Goal: Task Accomplishment & Management: Complete application form

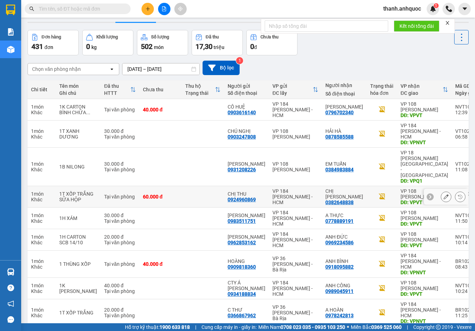
scroll to position [47, 0]
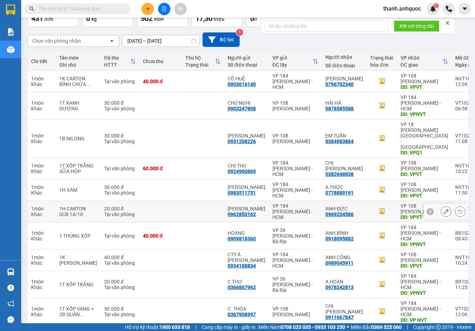
click at [443, 209] on icon at bounding box center [445, 211] width 5 height 5
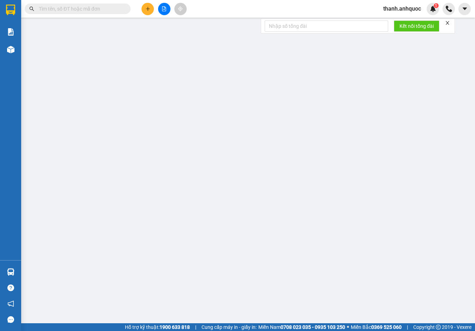
type input "0962853162"
type input "[PERSON_NAME]"
type input "0969234586"
type input "ANH ĐỨC"
type input "VPVT"
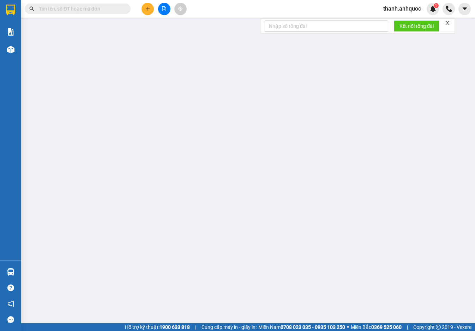
type input "20.000"
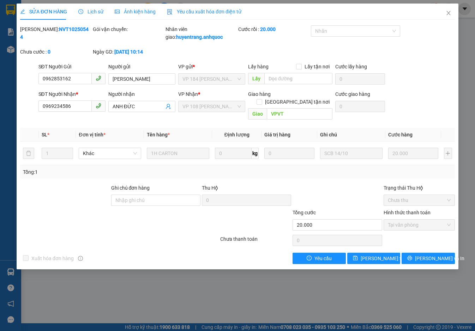
click at [203, 9] on span "Yêu cầu xuất hóa đơn điện tử" at bounding box center [204, 12] width 74 height 6
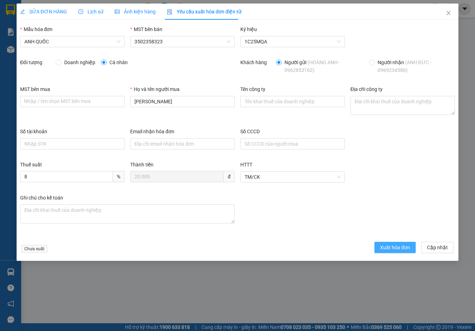
click at [403, 249] on span "Xuất hóa đơn" at bounding box center [395, 248] width 30 height 8
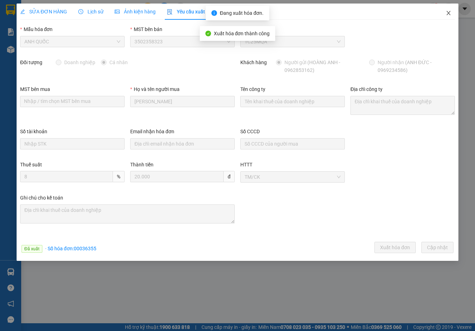
click at [448, 13] on icon "close" at bounding box center [448, 13] width 6 height 6
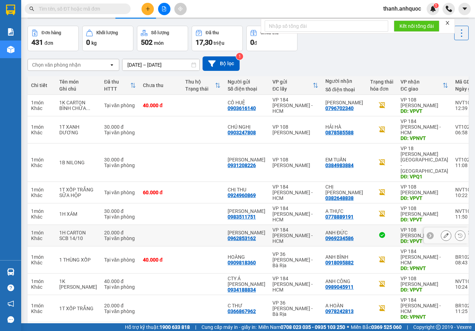
scroll to position [47, 0]
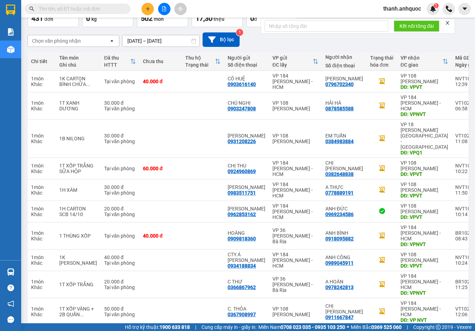
click at [349, 331] on button "4" at bounding box center [354, 337] width 11 height 11
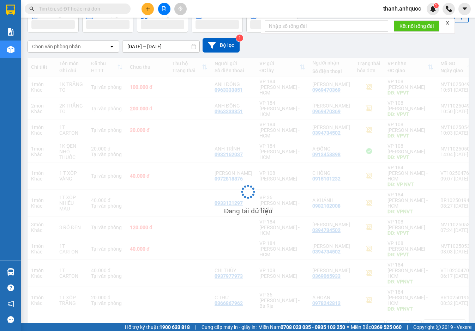
scroll to position [42, 0]
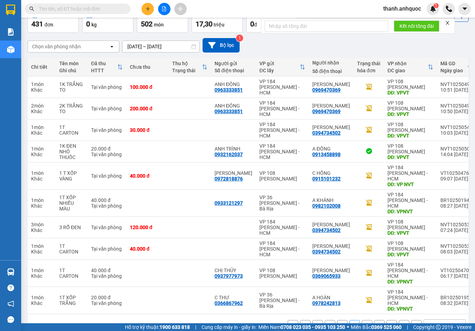
click at [361, 320] on button "5" at bounding box center [366, 325] width 11 height 11
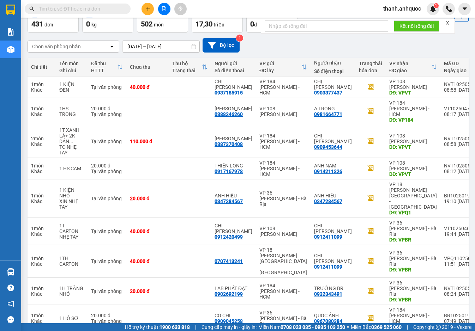
scroll to position [59, 0]
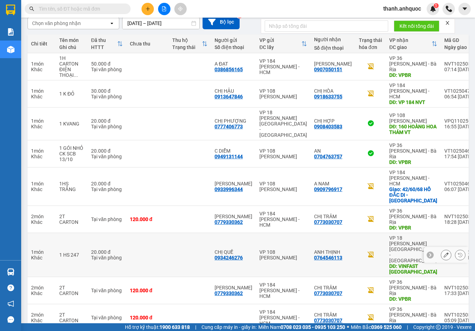
scroll to position [70, 0]
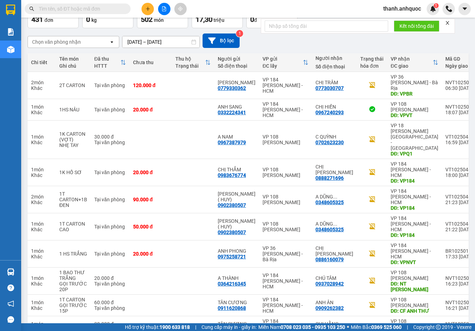
scroll to position [47, 0]
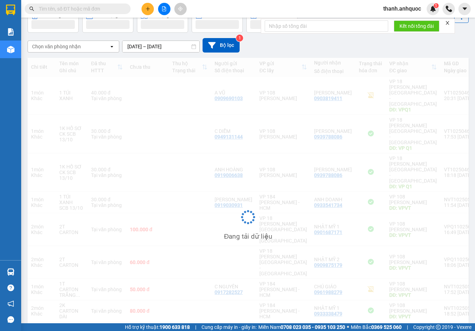
scroll to position [42, 0]
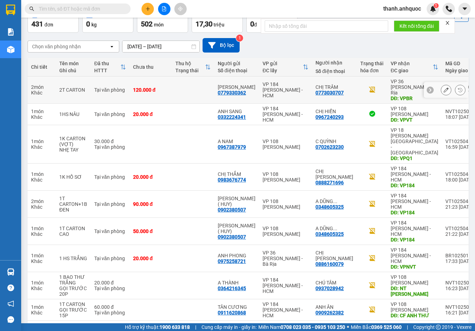
click at [443, 87] on icon at bounding box center [445, 89] width 5 height 5
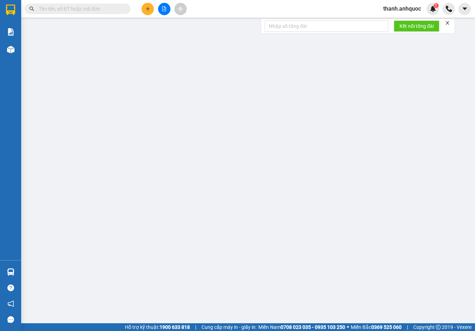
type input "0779330362"
type input "[PERSON_NAME]"
type input "0773030707"
type input "CHỊ TRÂM"
type input "VPBR"
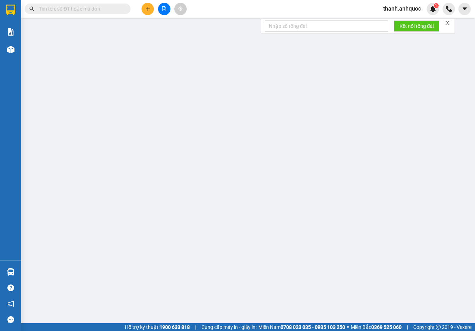
type input "TTTM VP"
type input "120.000"
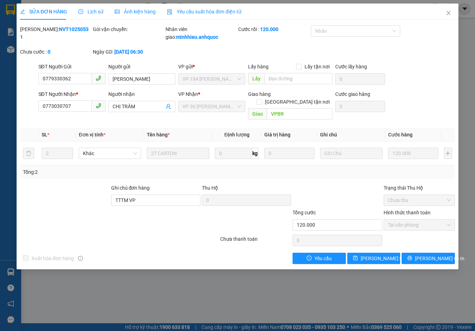
click at [190, 10] on span "Yêu cầu xuất hóa đơn điện tử" at bounding box center [204, 12] width 74 height 6
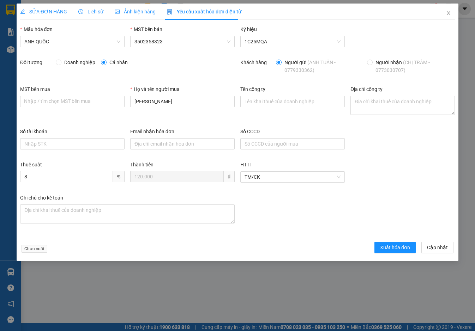
click at [75, 62] on span "Doanh nghiệp" at bounding box center [79, 63] width 37 height 8
click at [61, 62] on input "Doanh nghiệp" at bounding box center [58, 62] width 5 height 5
radio input "true"
radio input "false"
click at [51, 101] on input "MST bên mua" at bounding box center [72, 101] width 104 height 11
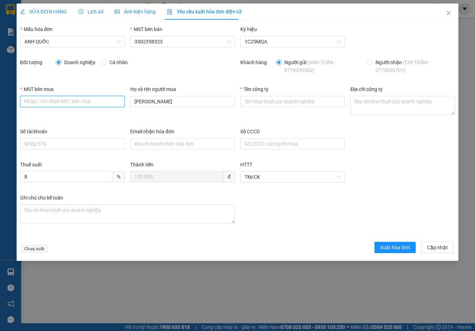
paste input "3502206708"
type input "3502206708"
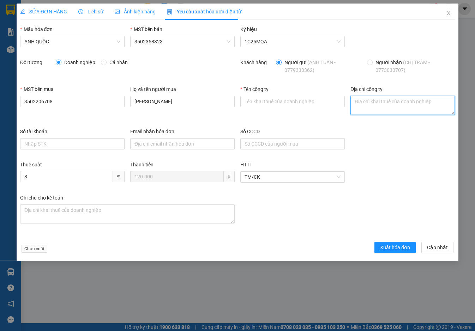
click at [367, 103] on textarea "Địa chỉ công ty" at bounding box center [402, 105] width 104 height 19
paste textarea "219B [PERSON_NAME], [GEOGRAPHIC_DATA], [GEOGRAPHIC_DATA], [GEOGRAPHIC_DATA]"
type textarea "219B [PERSON_NAME], [GEOGRAPHIC_DATA], [GEOGRAPHIC_DATA], [GEOGRAPHIC_DATA]"
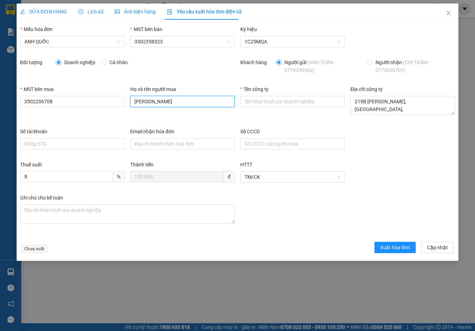
drag, startPoint x: 166, startPoint y: 102, endPoint x: -12, endPoint y: 87, distance: 178.8
click at [0, 87] on html "Kết quả tìm kiếm ( 0 ) Bộ lọc No Data thanh.anhquoc 1 Báo cáo Báo cáo chuyến Ne…" at bounding box center [237, 165] width 475 height 331
type input "."
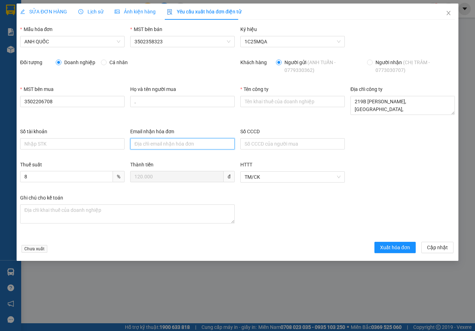
click at [175, 145] on input "Email nhận hóa đơn" at bounding box center [182, 143] width 104 height 11
type input "[EMAIL_ADDRESS][DOMAIN_NAME]"
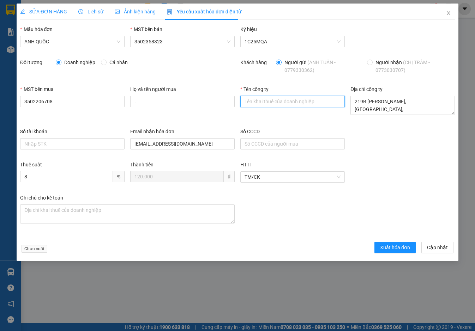
click at [261, 98] on input "Tên công ty" at bounding box center [292, 101] width 104 height 11
type input "Công Ty TNHH Thương Mại Dịch Vụ Ô Tô [GEOGRAPHIC_DATA]"
click at [391, 245] on span "Xuất hóa đơn" at bounding box center [395, 248] width 30 height 8
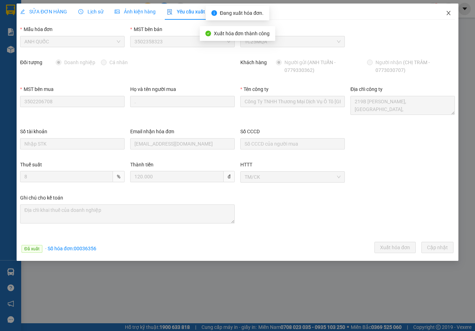
click at [449, 12] on icon "close" at bounding box center [448, 13] width 6 height 6
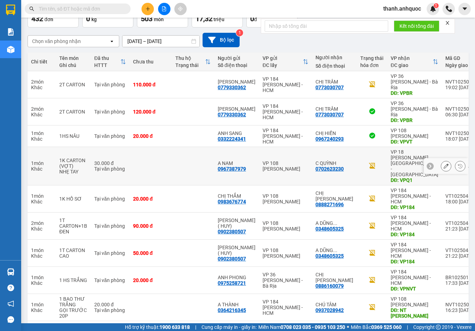
scroll to position [47, 0]
click at [443, 163] on icon at bounding box center [445, 165] width 5 height 5
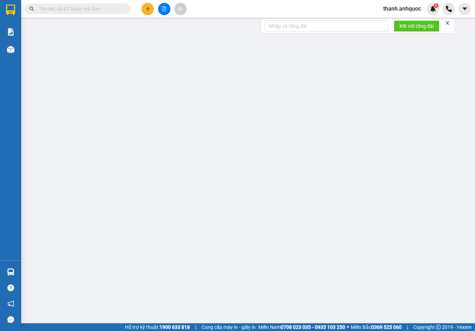
type input "0967387979"
type input "A NAM"
type input "0702623230"
type input "C QUỲNH"
type input "VPQ1"
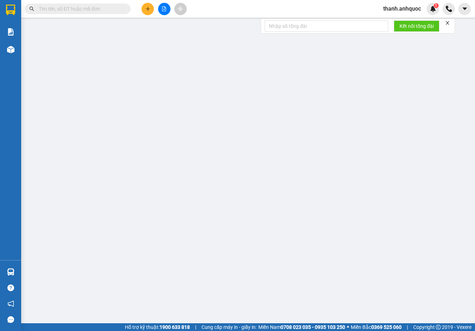
type input "30.000"
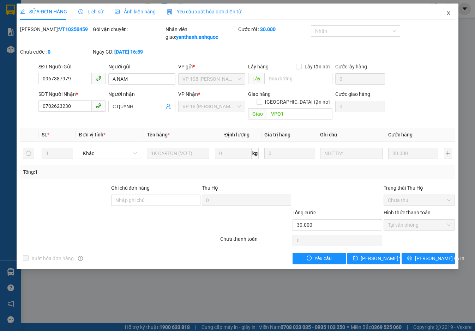
click at [450, 12] on icon "close" at bounding box center [448, 13] width 6 height 6
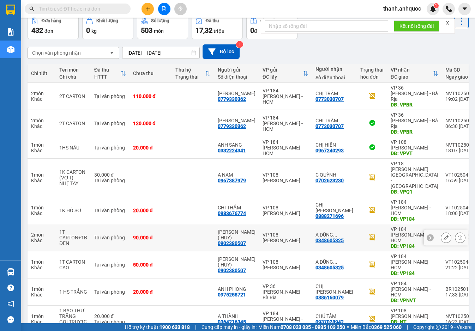
scroll to position [47, 0]
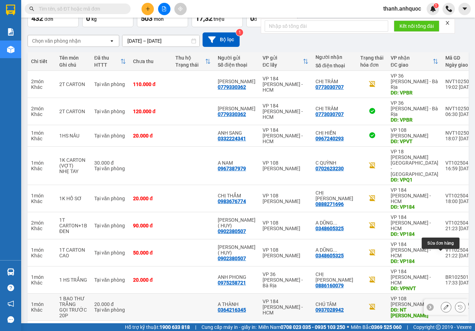
click at [443, 305] on icon at bounding box center [445, 307] width 5 height 5
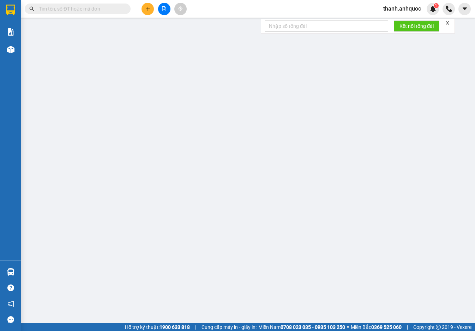
type input "0364216345"
type input "A THÀNH"
type input "0937028942"
type input "CHÚ TÂM"
type input "NT LAM SƠN"
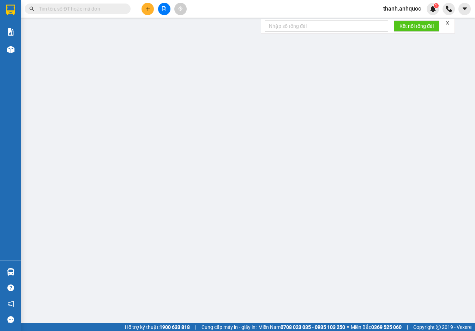
type input "20.000"
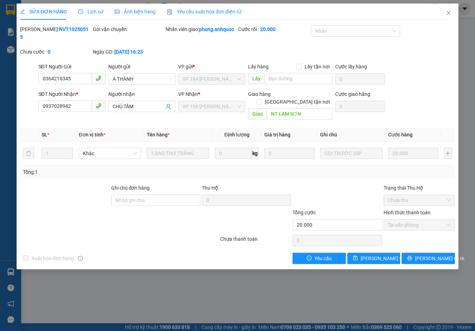
click at [205, 11] on span "Yêu cầu xuất hóa đơn điện tử" at bounding box center [204, 12] width 74 height 6
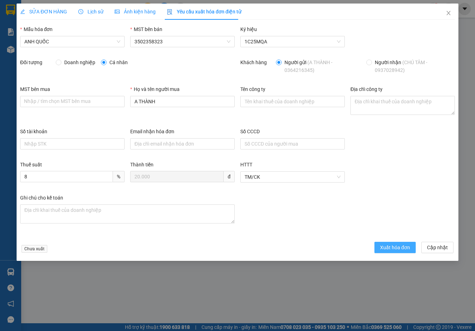
click at [387, 247] on span "Xuất hóa đơn" at bounding box center [395, 248] width 30 height 8
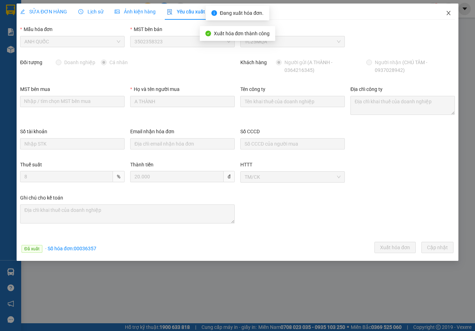
click at [449, 13] on icon "close" at bounding box center [448, 13] width 6 height 6
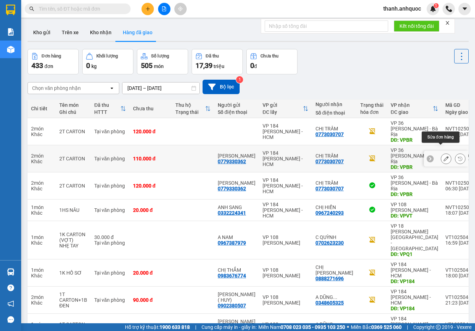
click at [443, 153] on button at bounding box center [446, 159] width 10 height 12
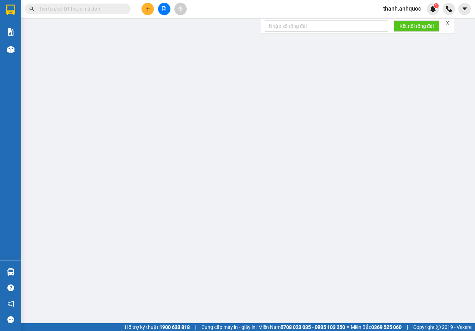
type input "0779330362"
type input "[PERSON_NAME]"
type input "0773030707"
type input "CHỊ TRÂM"
type input "VPBR"
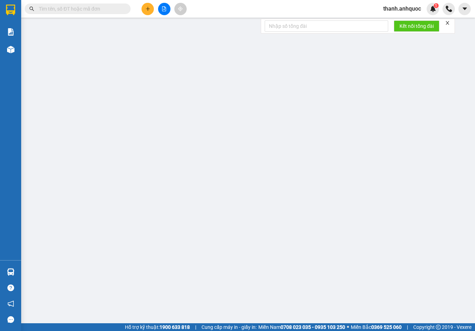
type input "TTTM VP"
type input "110.000"
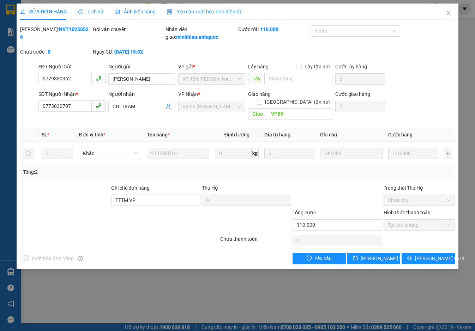
click at [190, 9] on span "Yêu cầu xuất hóa đơn điện tử" at bounding box center [204, 12] width 74 height 6
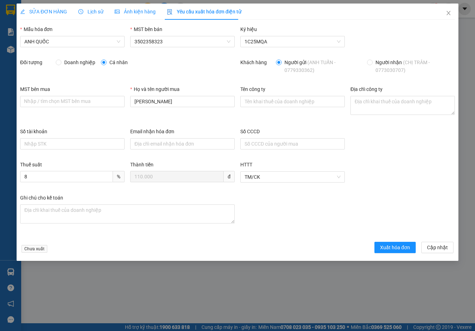
click at [65, 63] on span "Doanh nghiệp" at bounding box center [79, 63] width 37 height 8
click at [61, 63] on input "Doanh nghiệp" at bounding box center [58, 62] width 5 height 5
radio input "true"
radio input "false"
click at [365, 101] on textarea "Địa chỉ công ty" at bounding box center [402, 105] width 104 height 19
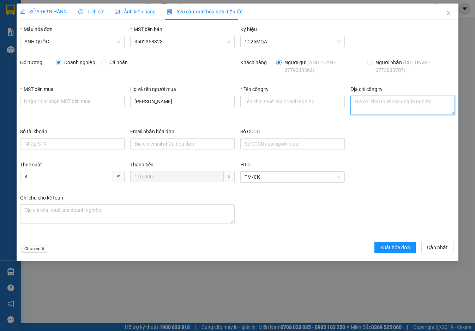
paste textarea "219B [PERSON_NAME], [GEOGRAPHIC_DATA], [GEOGRAPHIC_DATA], [GEOGRAPHIC_DATA]"
type textarea "219B [PERSON_NAME], [GEOGRAPHIC_DATA], [GEOGRAPHIC_DATA], [GEOGRAPHIC_DATA]"
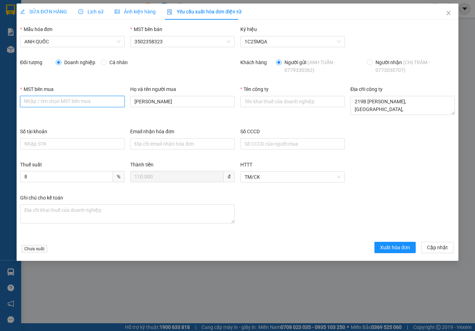
click at [50, 103] on input "MST bên mua" at bounding box center [72, 101] width 104 height 11
paste input "3502206708"
type input "3502206708"
drag, startPoint x: 170, startPoint y: 99, endPoint x: 101, endPoint y: 103, distance: 69.2
click at [101, 103] on div "MST bên mua 3502206708 Họ và tên người mua ANH TUẤN Tên công ty Địa chỉ công ty…" at bounding box center [237, 106] width 440 height 42
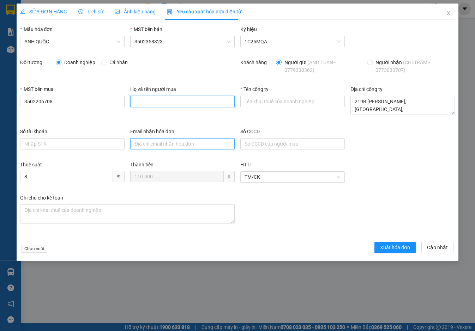
type input "."
click at [145, 141] on input "Email nhận hóa đơn" at bounding box center [182, 143] width 104 height 11
type input "[EMAIL_ADDRESS][DOMAIN_NAME]"
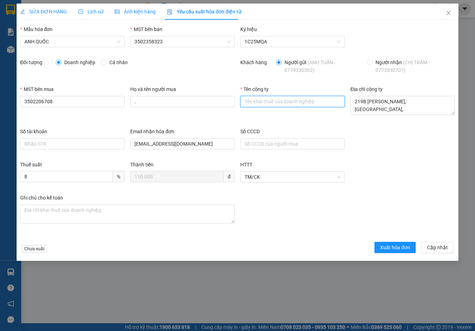
click at [263, 103] on input "Tên công ty" at bounding box center [292, 101] width 104 height 11
type input "Công Ty TNHH Thương Mại Dịch Vụ Ô Tô [GEOGRAPHIC_DATA]"
click at [389, 244] on span "Xuất hóa đơn" at bounding box center [395, 248] width 30 height 8
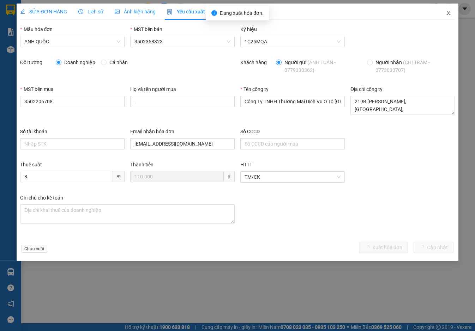
click at [452, 10] on span "Close" at bounding box center [448, 14] width 20 height 20
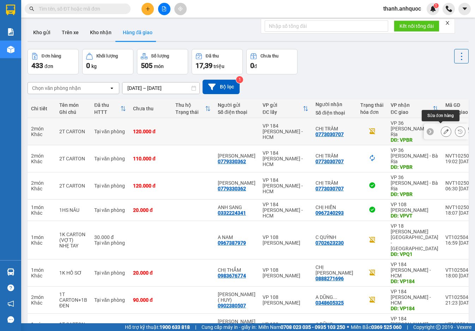
click at [443, 131] on icon at bounding box center [445, 131] width 5 height 5
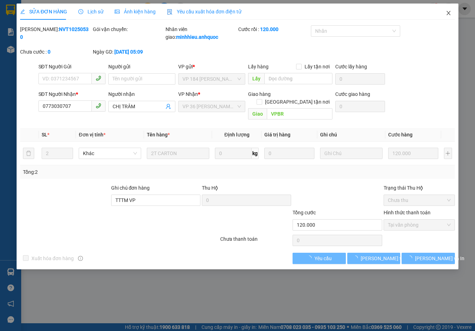
click at [449, 12] on icon "close" at bounding box center [448, 13] width 4 height 4
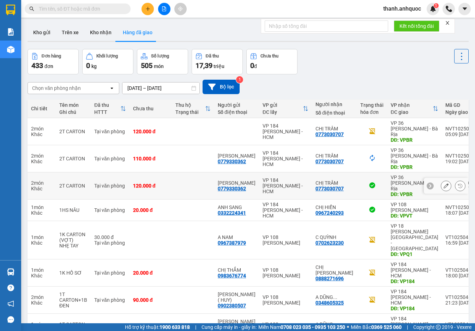
scroll to position [47, 0]
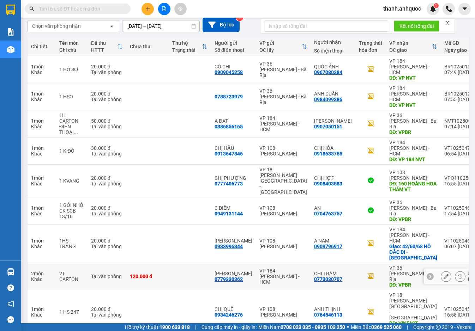
scroll to position [70, 0]
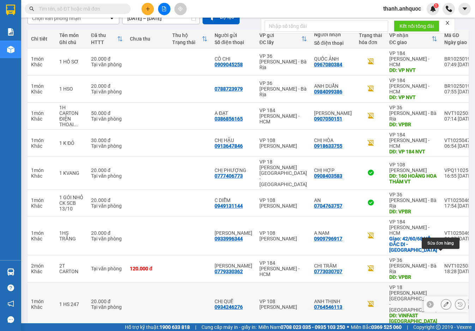
click at [443, 302] on icon at bounding box center [445, 304] width 5 height 5
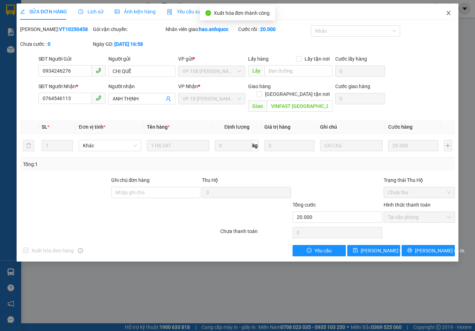
click at [451, 12] on span "Close" at bounding box center [448, 14] width 20 height 20
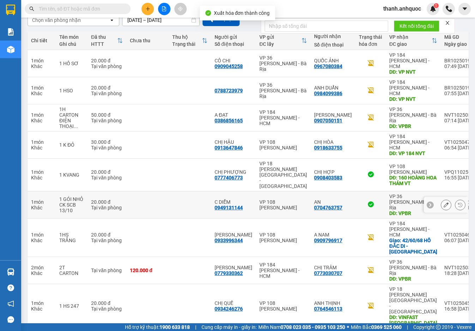
scroll to position [69, 0]
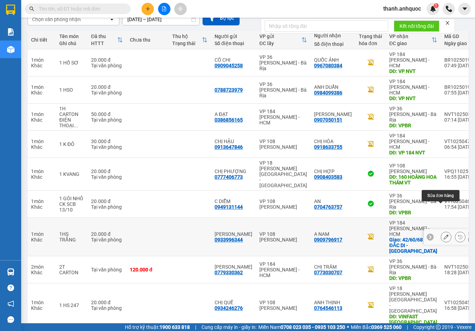
click at [443, 231] on button at bounding box center [446, 237] width 10 height 12
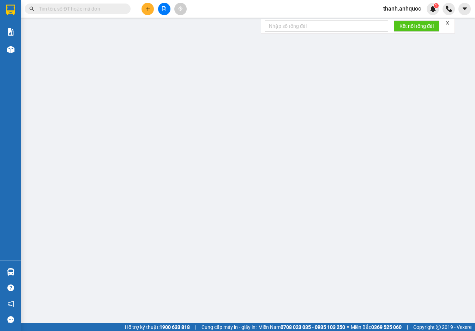
type input "0933996344"
type input "[PERSON_NAME]"
type input "0909796917"
type input "A NAM"
checkbox input "true"
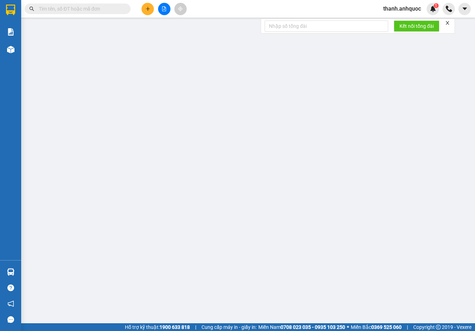
type input "42/60/68 HỒ ĐẮC DI - [GEOGRAPHIC_DATA]"
type input "20.000"
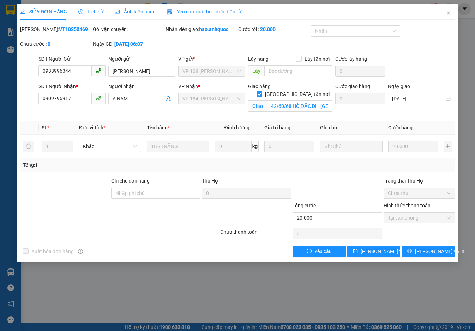
click at [222, 11] on span "Yêu cầu xuất hóa đơn điện tử" at bounding box center [204, 12] width 74 height 6
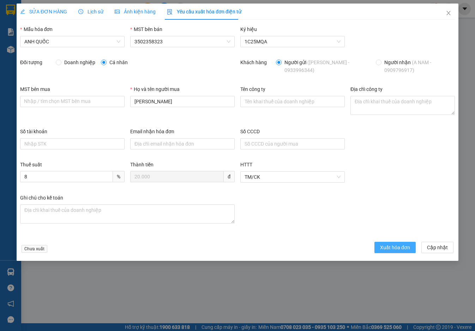
click at [390, 248] on span "Xuất hóa đơn" at bounding box center [395, 248] width 30 height 8
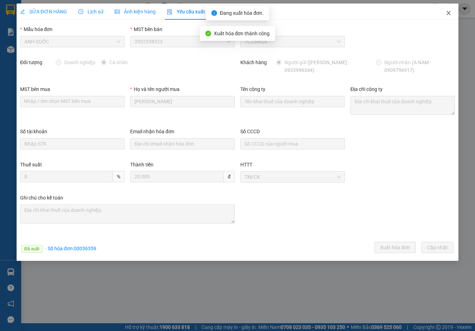
click at [449, 11] on icon "close" at bounding box center [448, 13] width 6 height 6
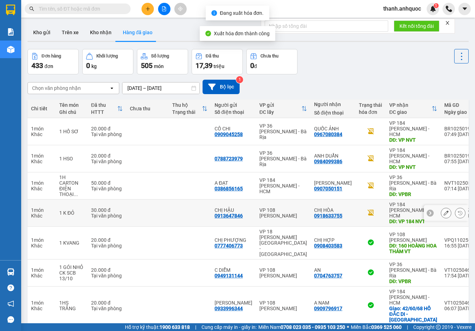
click at [443, 211] on icon at bounding box center [445, 213] width 5 height 5
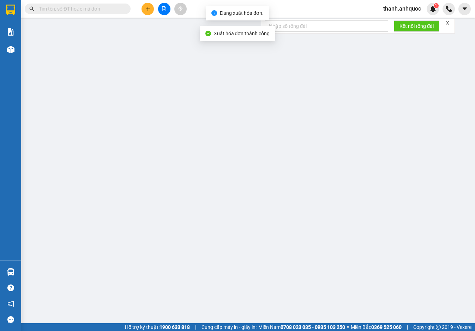
type input "0913647846"
type input "CHỊ HẬU"
type input "0918633755"
type input "CHỊ HÒA"
type input "VP 184 NVT"
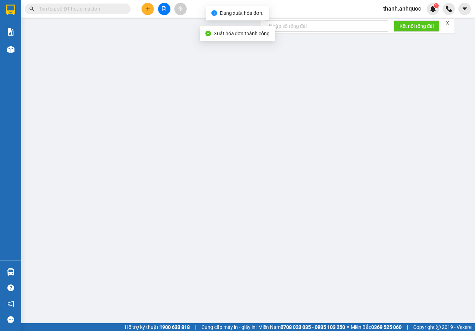
type input "30.000"
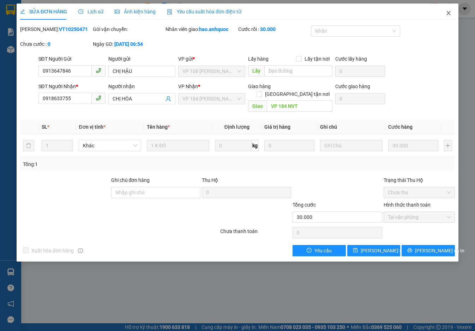
click at [450, 14] on icon "close" at bounding box center [448, 13] width 6 height 6
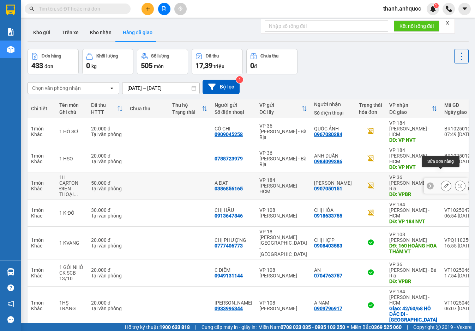
click at [443, 183] on icon at bounding box center [445, 185] width 5 height 5
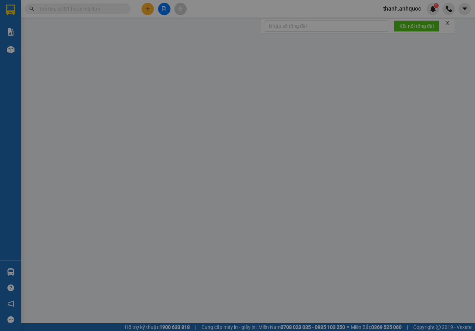
type input "0386856165"
type input "A ĐẠT"
type input "0907050151"
type input "[PERSON_NAME]"
type input "VPBR"
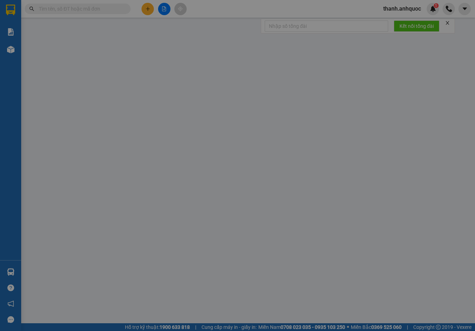
type input "TM 14/10 VP184 HẢO"
type input "50.000"
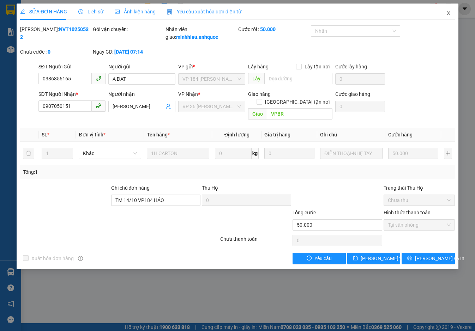
click at [449, 14] on icon "close" at bounding box center [448, 13] width 6 height 6
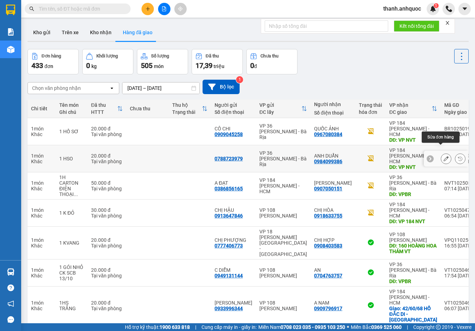
click at [443, 156] on icon at bounding box center [445, 158] width 5 height 5
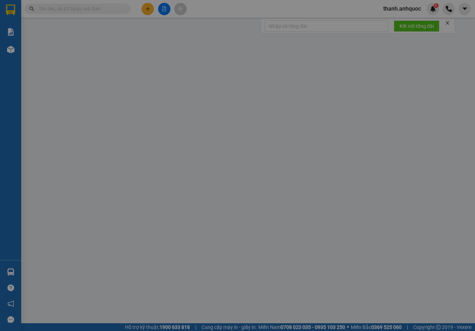
type input "0788723979"
type input "0984099386"
type input "ANH DUẨN"
type input "VP NVT"
type input "20.000"
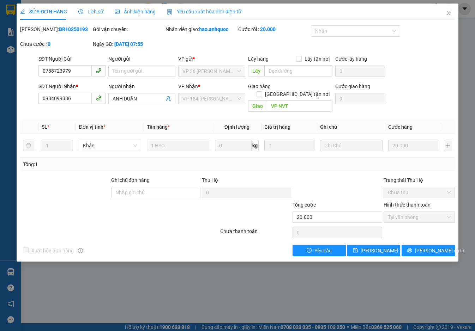
click at [204, 11] on span "Yêu cầu xuất hóa đơn điện tử" at bounding box center [204, 12] width 74 height 6
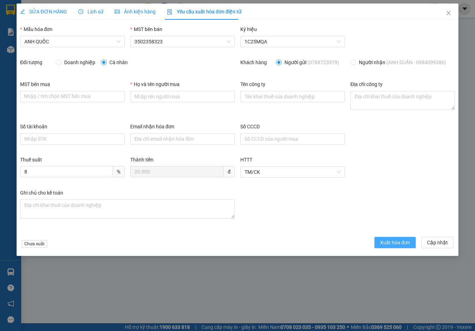
click at [395, 239] on span "Xuất hóa đơn" at bounding box center [395, 243] width 30 height 8
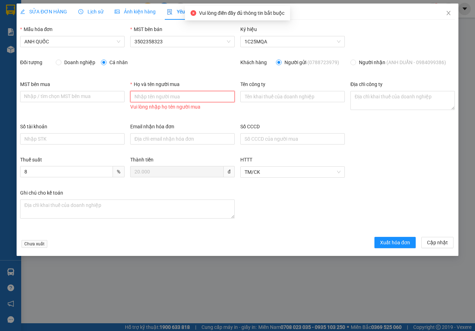
click at [154, 96] on input "Họ và tên người mua" at bounding box center [182, 96] width 104 height 11
type input "CHỊ [PERSON_NAME]"
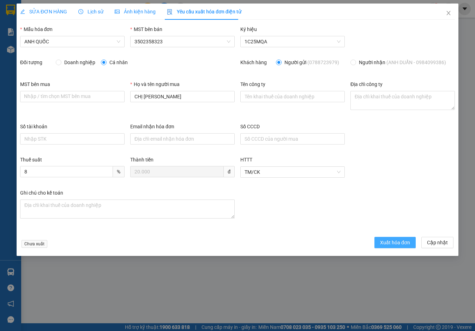
click at [394, 247] on button "Xuất hóa đơn" at bounding box center [394, 242] width 41 height 11
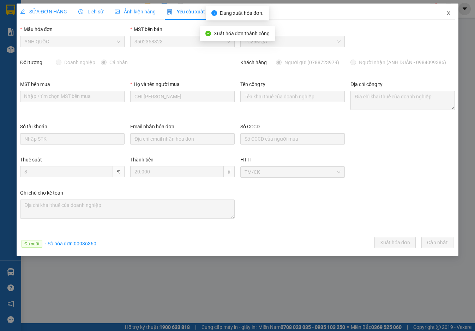
click at [448, 13] on icon "close" at bounding box center [448, 13] width 4 height 4
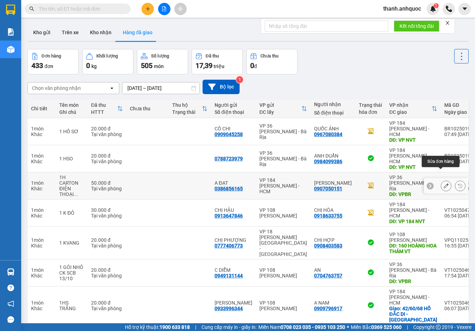
click at [443, 183] on icon at bounding box center [445, 185] width 5 height 5
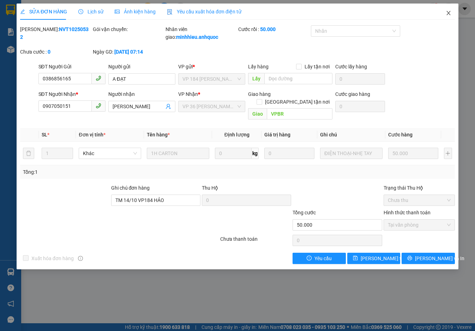
click at [450, 14] on icon "close" at bounding box center [448, 13] width 6 height 6
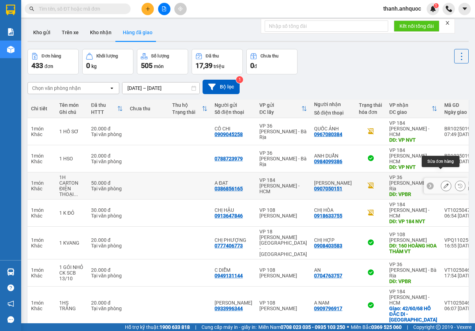
click at [443, 183] on icon at bounding box center [445, 185] width 5 height 5
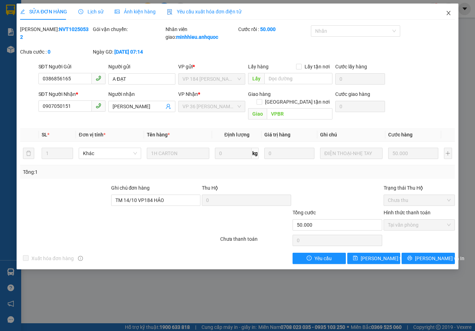
click at [450, 11] on icon "close" at bounding box center [448, 13] width 6 height 6
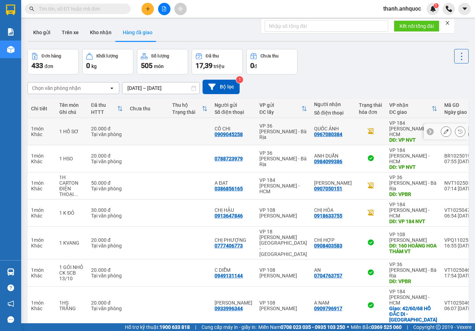
click at [443, 129] on icon at bounding box center [445, 131] width 5 height 5
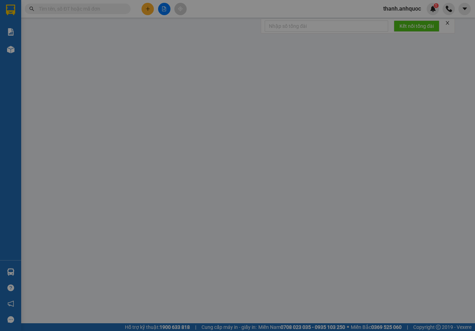
type input "0909045258"
type input "CÔ CHI"
type input "0967080384"
type input "QUỐC ẢNH"
type input "VP NVT"
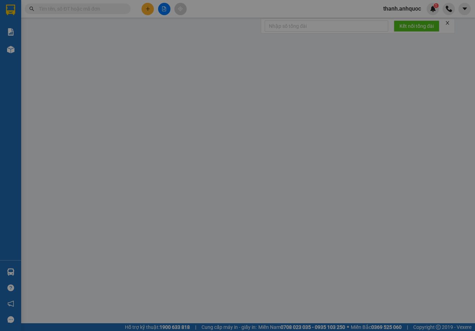
type input "20.000"
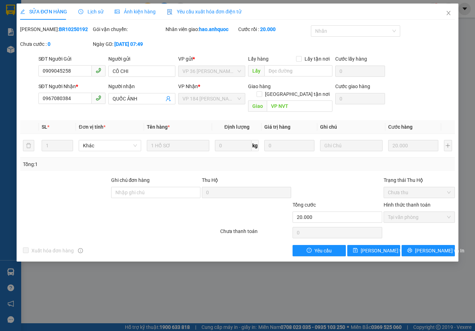
click at [206, 9] on span "Yêu cầu xuất hóa đơn điện tử" at bounding box center [204, 12] width 74 height 6
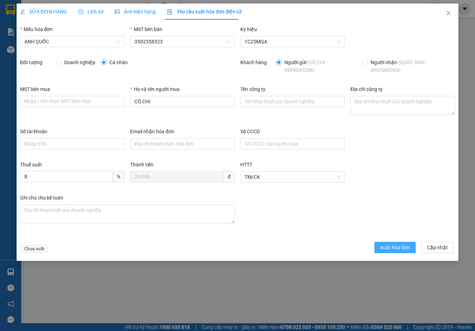
click at [402, 243] on button "Xuất hóa đơn" at bounding box center [394, 247] width 41 height 11
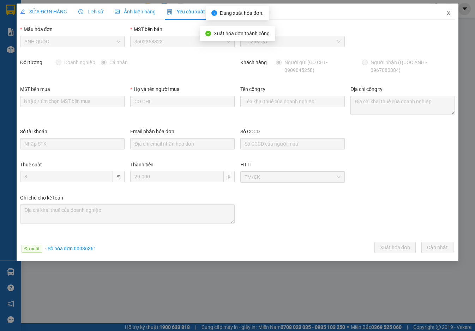
click at [450, 11] on icon "close" at bounding box center [448, 13] width 6 height 6
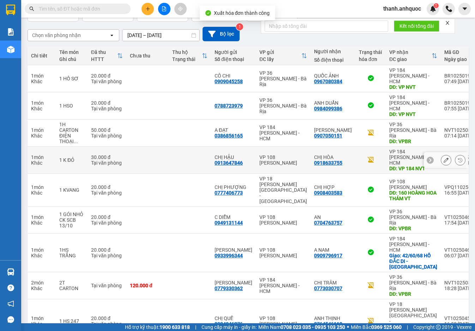
scroll to position [70, 0]
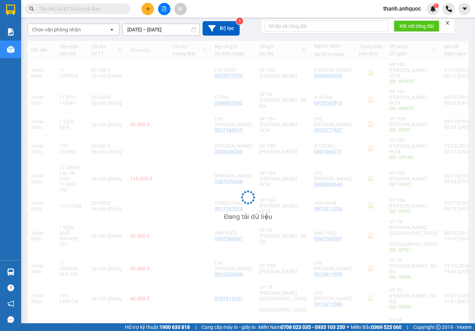
scroll to position [59, 0]
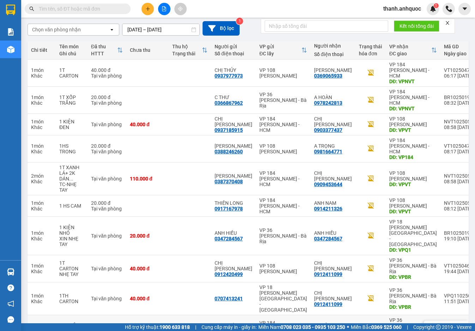
click at [443, 326] on icon at bounding box center [445, 328] width 5 height 5
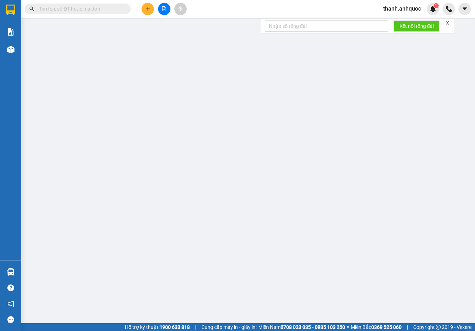
type input "0902692199"
type input "LAB PHÁT ĐẠT"
type input "0932343491"
type input "TRƯỜNG BR"
type input "VPBR"
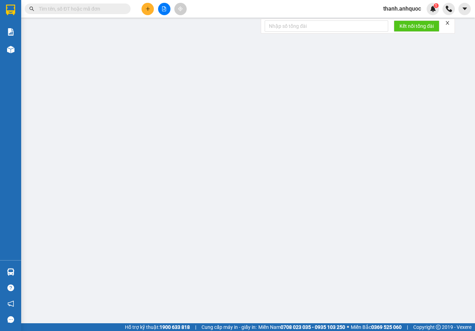
type input "TTTM VP"
type input "20.000"
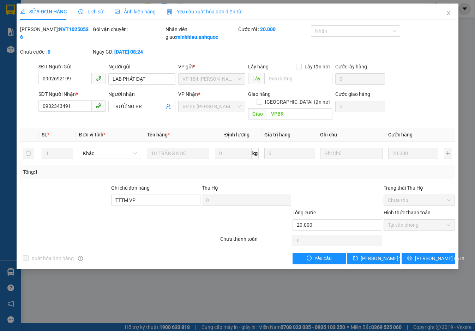
click at [195, 11] on span "Yêu cầu xuất hóa đơn điện tử" at bounding box center [204, 12] width 74 height 6
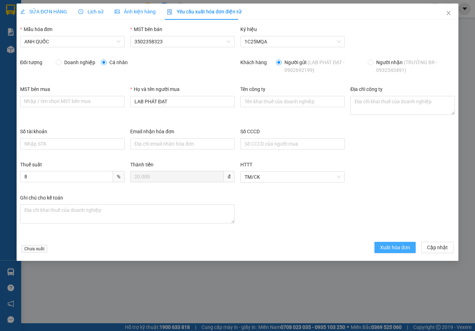
click at [397, 245] on span "Xuất hóa đơn" at bounding box center [395, 248] width 30 height 8
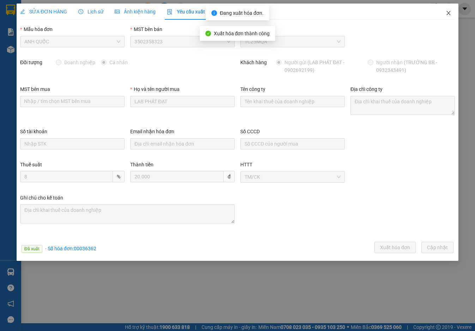
click at [448, 12] on icon "close" at bounding box center [448, 13] width 6 height 6
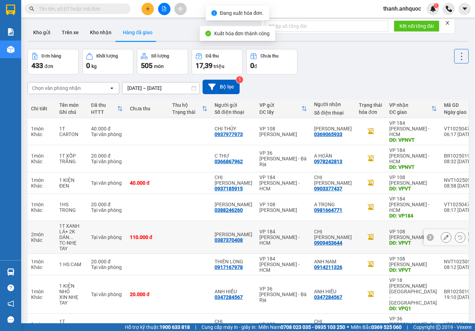
scroll to position [59, 0]
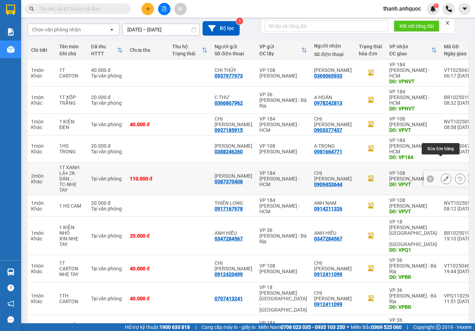
click at [441, 173] on button at bounding box center [446, 179] width 10 height 12
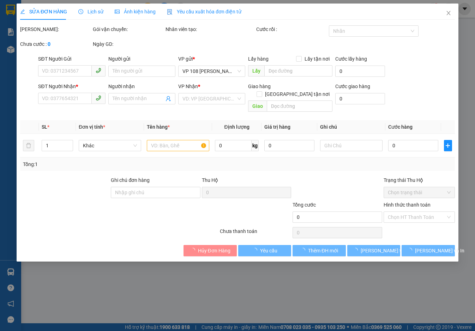
type input "0387370408"
type input "[PERSON_NAME]"
type input "0909453644"
type input "CHỊ [PERSON_NAME]"
type input "VPVT"
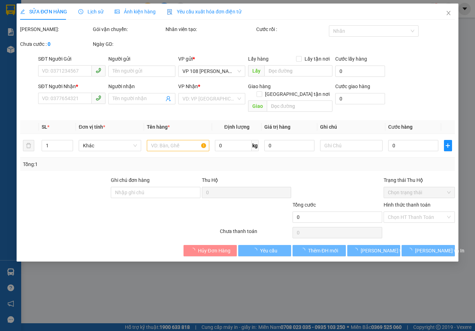
type input "110.000"
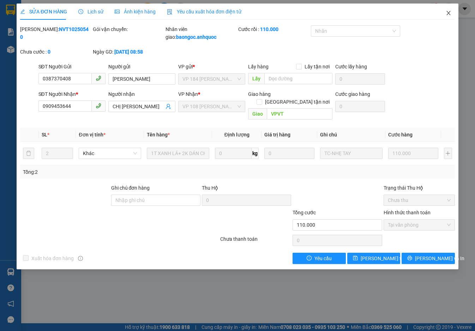
click at [449, 12] on icon "close" at bounding box center [448, 13] width 6 height 6
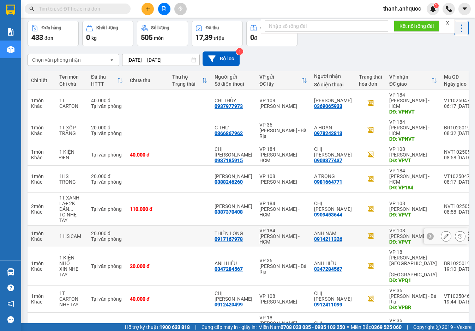
scroll to position [57, 0]
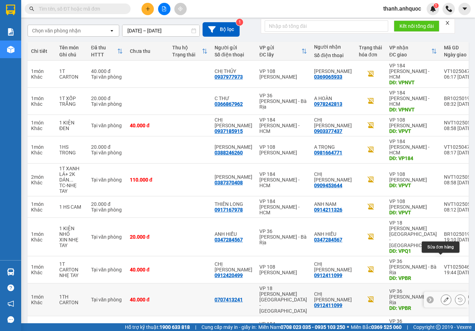
click at [443, 297] on icon at bounding box center [445, 299] width 5 height 5
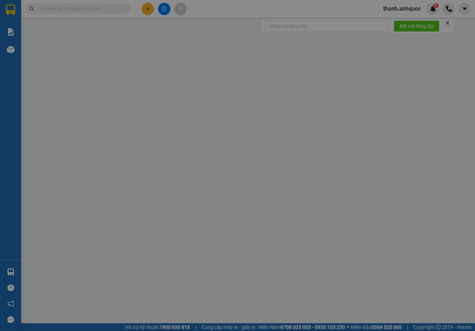
type input "0707413241"
type input "0912411099"
type input "CHỊ [PERSON_NAME]"
type input "VPBR"
type input "TTTM VP"
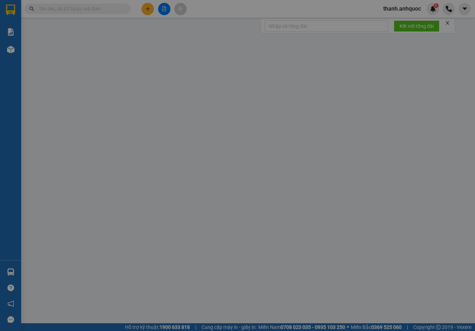
type input "40.000"
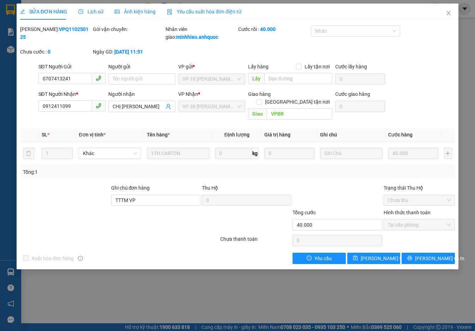
click at [193, 10] on span "Yêu cầu xuất hóa đơn điện tử" at bounding box center [204, 12] width 74 height 6
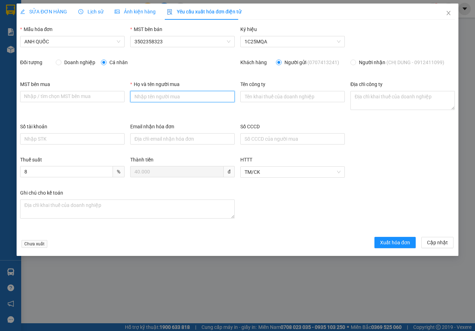
click at [174, 93] on input "Họ và tên người mua" at bounding box center [182, 96] width 104 height 11
type input "CHỊ [PERSON_NAME]"
click at [399, 242] on span "Xuất hóa đơn" at bounding box center [395, 243] width 30 height 8
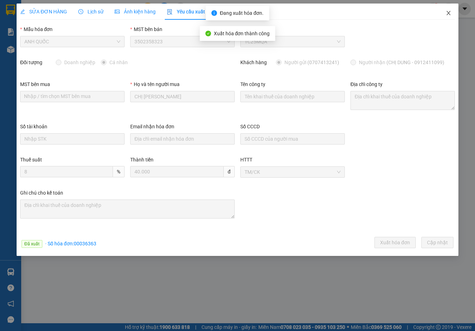
click at [446, 10] on span "Close" at bounding box center [448, 14] width 20 height 20
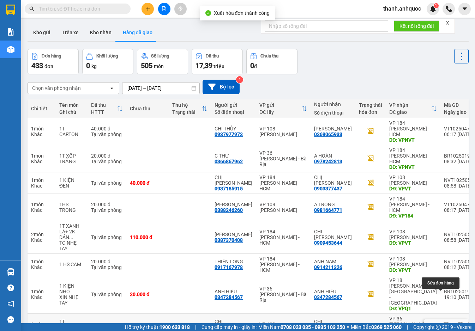
click at [443, 325] on icon at bounding box center [445, 327] width 5 height 5
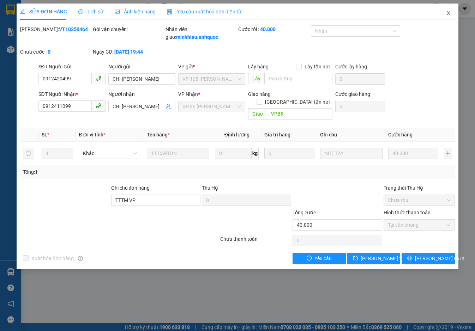
click at [451, 11] on icon "close" at bounding box center [448, 13] width 6 height 6
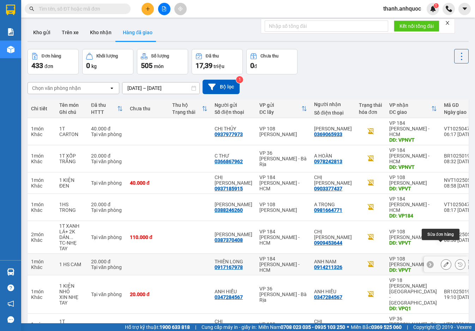
click at [443, 262] on icon at bounding box center [445, 264] width 5 height 5
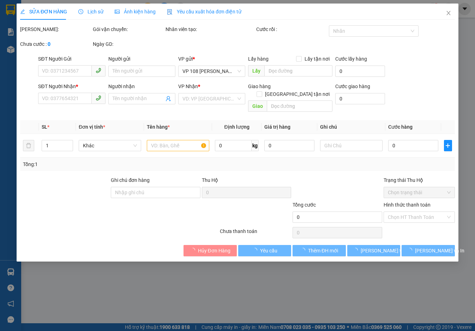
type input "0917167978"
type input "THIÊN LONG"
type input "0914211326"
type input "ANH NAM"
type input "VPVT"
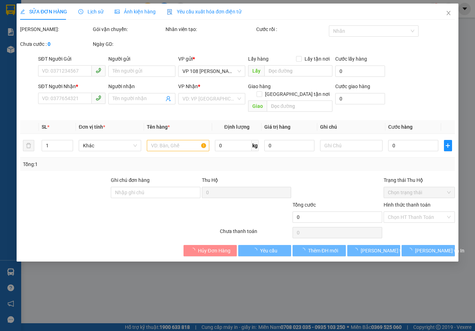
type input "TM 14/10"
type input "20.000"
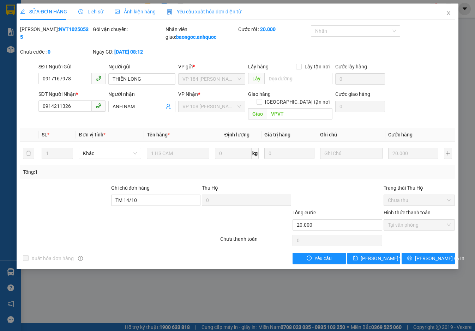
click at [223, 11] on span "Yêu cầu xuất hóa đơn điện tử" at bounding box center [204, 12] width 74 height 6
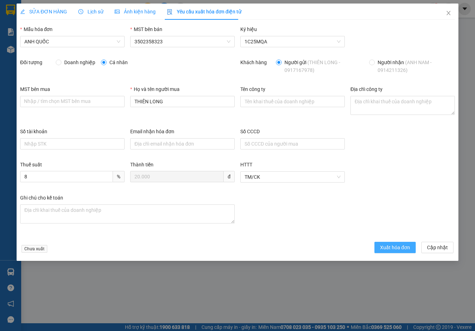
click at [392, 244] on span "Xuất hóa đơn" at bounding box center [395, 248] width 30 height 8
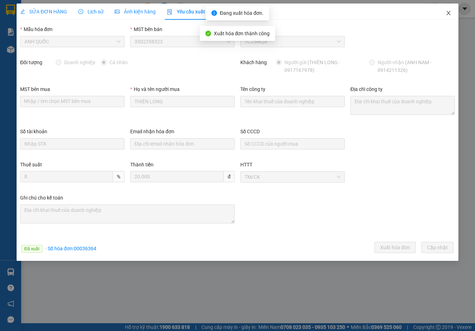
click at [445, 13] on icon "close" at bounding box center [448, 13] width 6 height 6
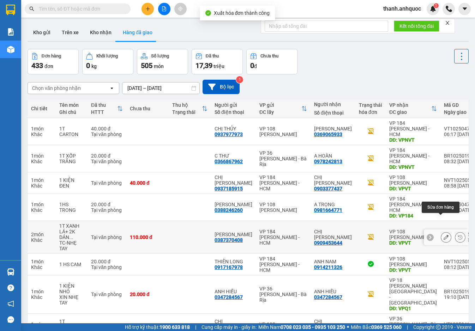
click at [443, 235] on icon at bounding box center [445, 237] width 5 height 5
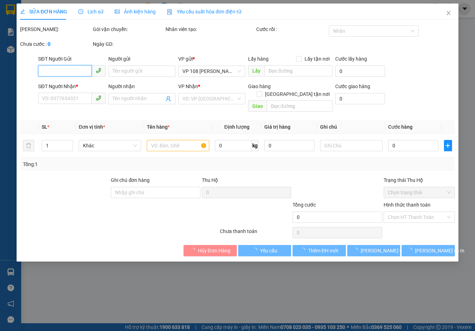
type input "0387370408"
type input "[PERSON_NAME]"
type input "0909453644"
type input "CHỊ [PERSON_NAME]"
type input "VPVT"
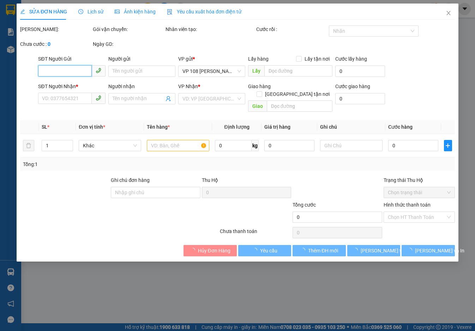
type input "110.000"
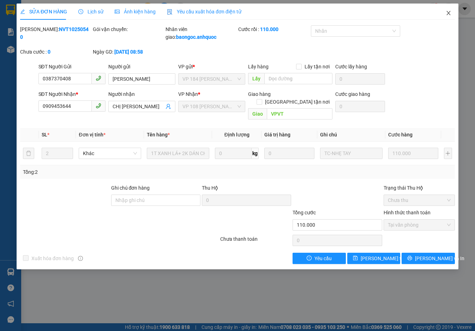
click at [452, 9] on span "Close" at bounding box center [448, 14] width 20 height 20
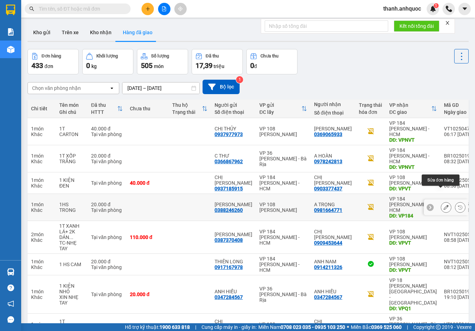
click at [443, 205] on icon at bounding box center [445, 207] width 5 height 5
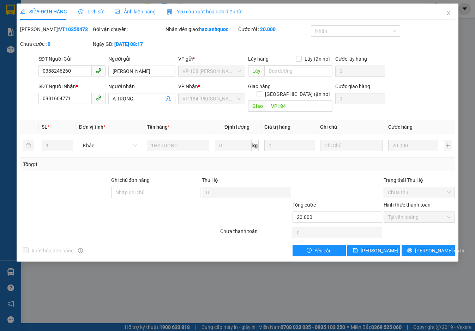
click at [218, 9] on span "Yêu cầu xuất hóa đơn điện tử" at bounding box center [204, 12] width 74 height 6
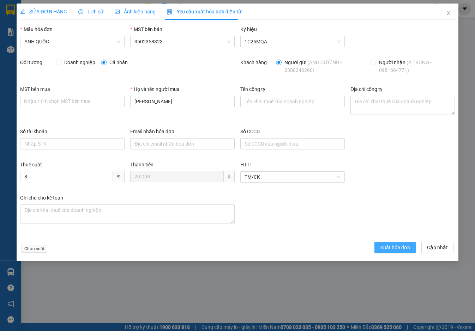
click at [388, 247] on span "Xuất hóa đơn" at bounding box center [395, 248] width 30 height 8
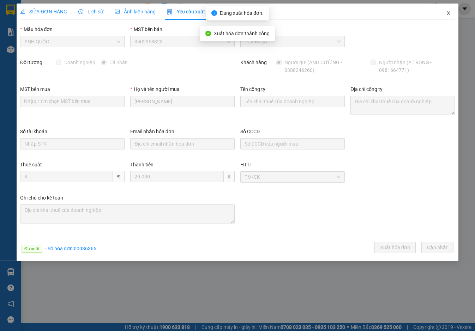
click at [448, 12] on icon "close" at bounding box center [448, 13] width 6 height 6
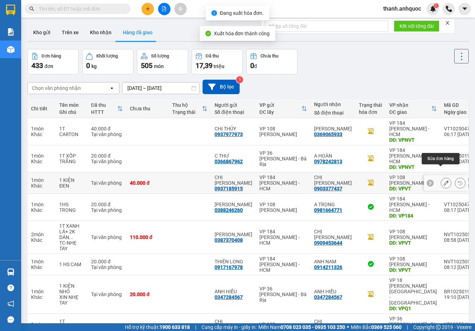
click at [441, 177] on button at bounding box center [446, 183] width 10 height 12
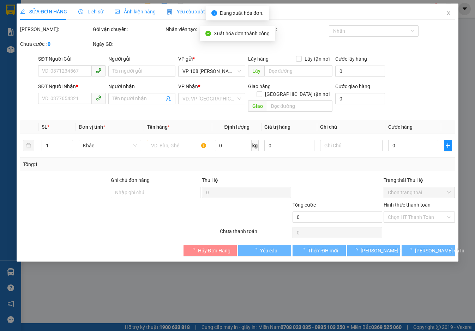
type input "0937185915"
type input "CHỊ [PERSON_NAME]"
type input "0903377437"
type input "CHỊ [PERSON_NAME]"
type input "VPVT"
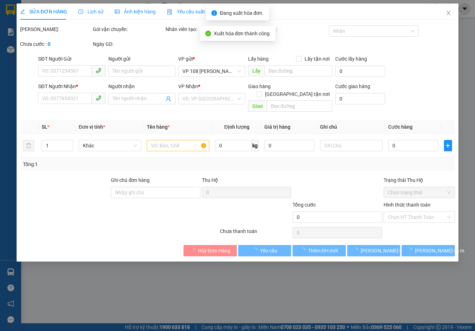
type input "CK SCB 14/10"
type input "40.000"
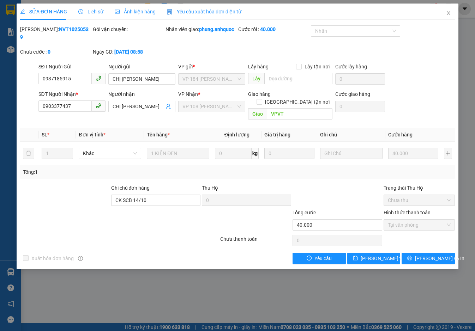
drag, startPoint x: 199, startPoint y: 12, endPoint x: 203, endPoint y: 15, distance: 5.0
click at [199, 12] on span "Yêu cầu xuất hóa đơn điện tử" at bounding box center [204, 12] width 74 height 6
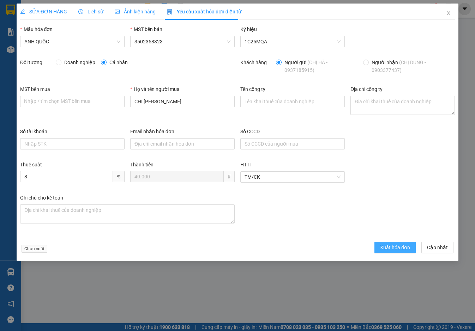
click at [385, 245] on span "Xuất hóa đơn" at bounding box center [395, 248] width 30 height 8
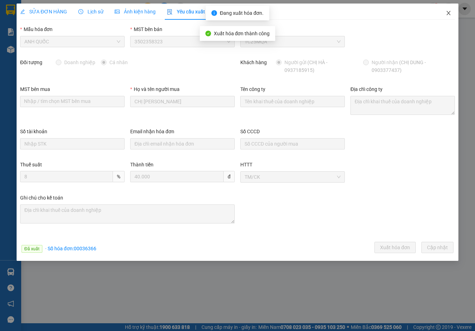
click at [447, 13] on icon "close" at bounding box center [448, 13] width 6 height 6
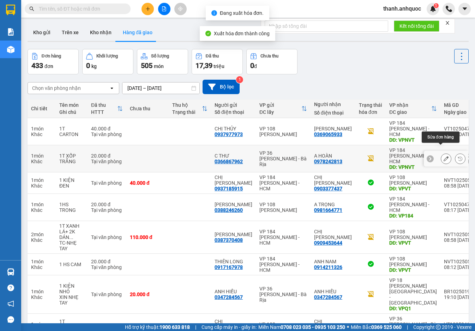
click at [443, 156] on icon at bounding box center [445, 158] width 5 height 5
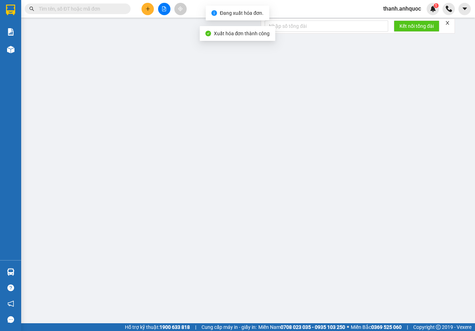
type input "0366867962"
type input "C THƯ"
type input "0978242813"
type input "A HOÀN"
type input "VPNVT"
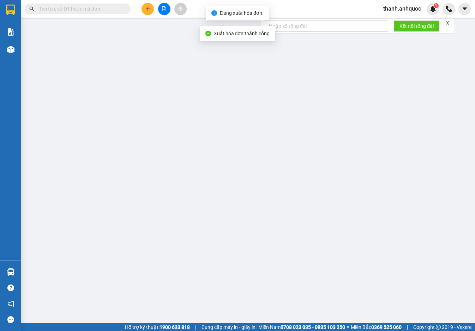
type input "20.000"
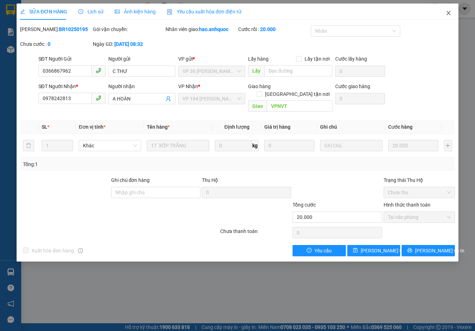
click at [448, 14] on icon "close" at bounding box center [448, 13] width 4 height 4
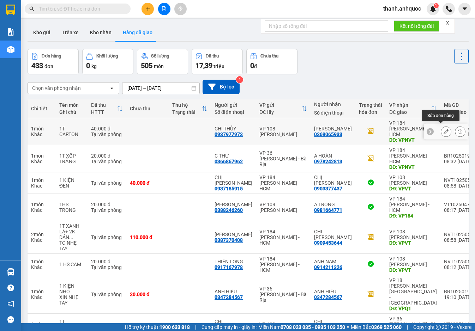
click at [443, 129] on button at bounding box center [446, 132] width 10 height 12
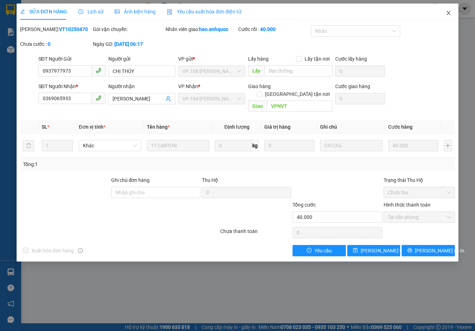
click at [449, 13] on icon "close" at bounding box center [448, 13] width 6 height 6
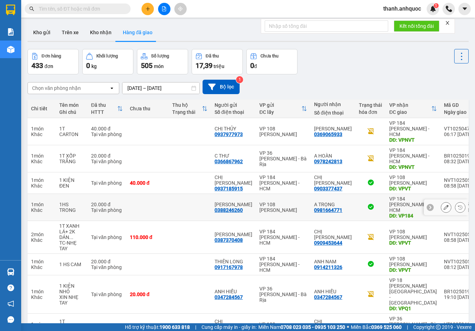
scroll to position [57, 0]
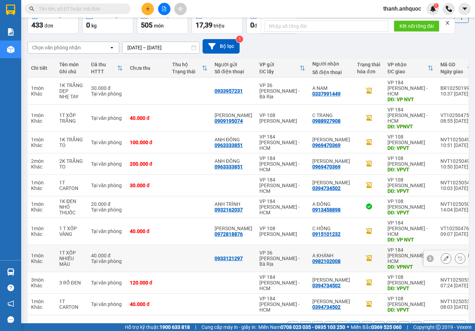
scroll to position [42, 0]
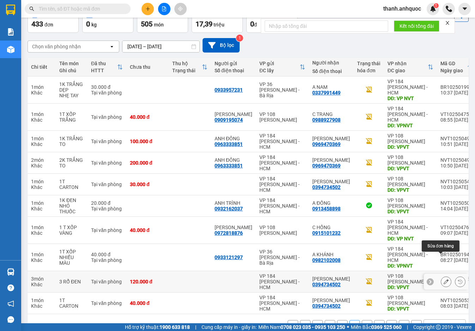
click at [443, 279] on icon at bounding box center [445, 281] width 5 height 5
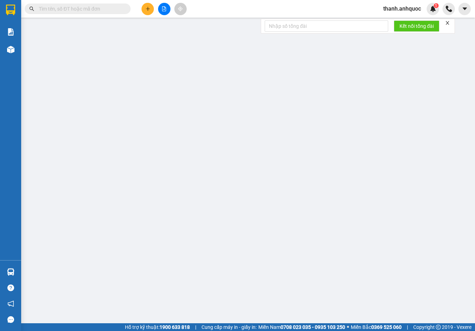
type input "0394734502"
type input "[PERSON_NAME]"
type input "VPVT"
type input "120.000"
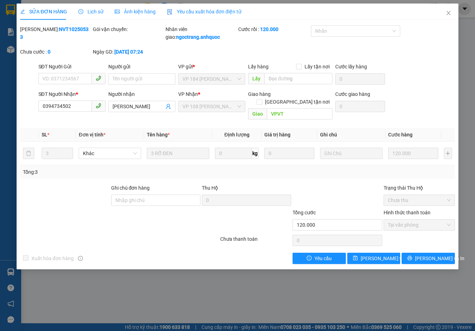
click at [205, 9] on span "Yêu cầu xuất hóa đơn điện tử" at bounding box center [204, 12] width 74 height 6
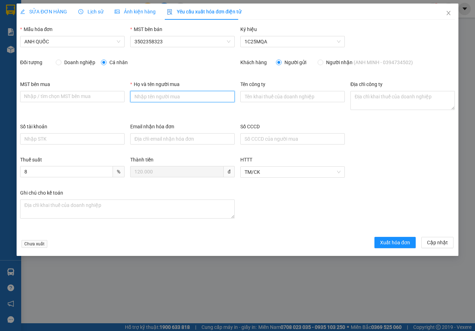
click at [165, 96] on input "Họ và tên người mua" at bounding box center [182, 96] width 104 height 11
type input "[PERSON_NAME]"
click at [401, 241] on span "Xuất hóa đơn" at bounding box center [395, 243] width 30 height 8
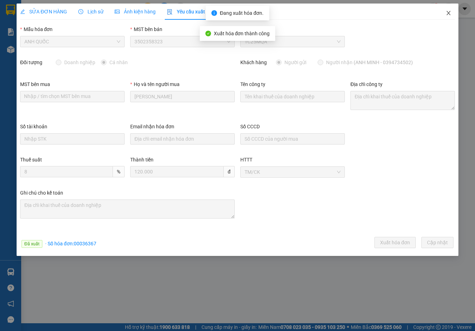
click at [448, 13] on icon "close" at bounding box center [448, 13] width 4 height 4
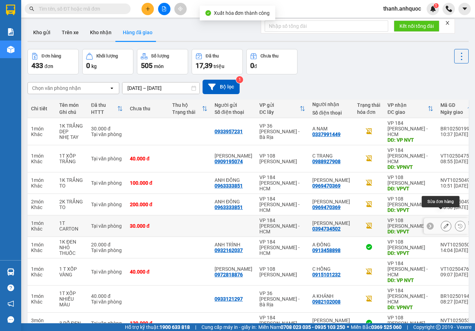
click at [443, 224] on icon at bounding box center [445, 226] width 5 height 5
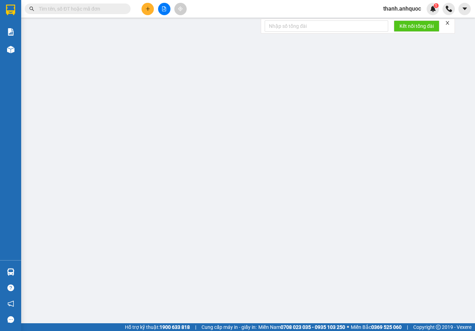
type input "0394734502"
type input "[PERSON_NAME]"
type input "VPVT"
type input "30.000"
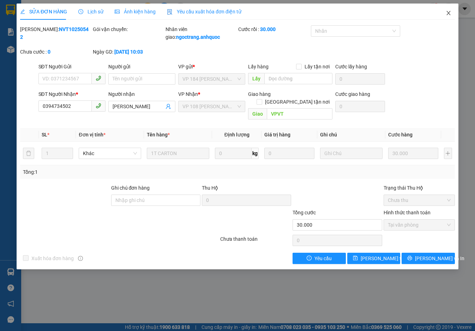
click at [449, 12] on icon "close" at bounding box center [448, 13] width 6 height 6
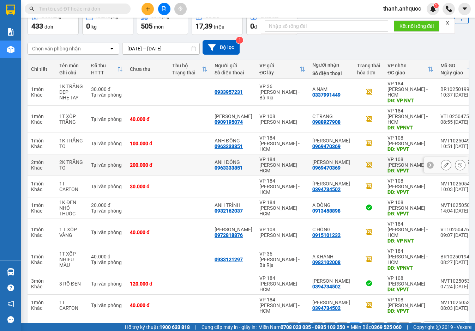
scroll to position [41, 0]
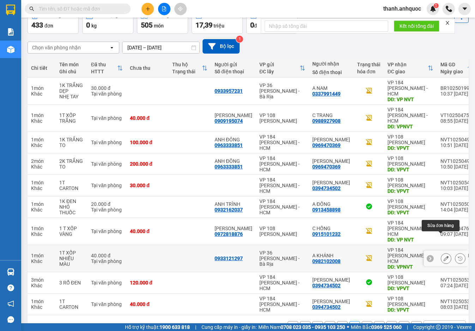
click at [443, 256] on icon at bounding box center [445, 258] width 5 height 5
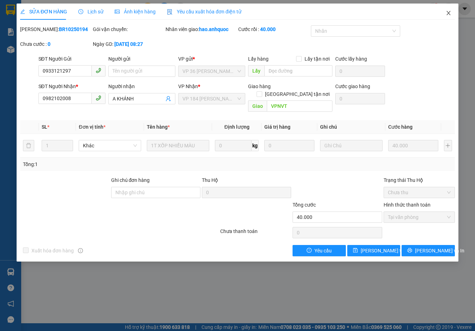
click at [446, 13] on icon "close" at bounding box center [448, 13] width 6 height 6
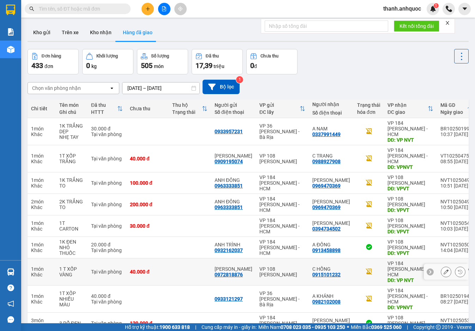
click at [441, 266] on button at bounding box center [446, 272] width 10 height 12
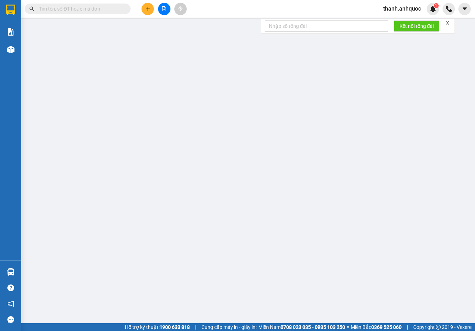
type input "0972818876"
type input "[PERSON_NAME]"
type input "0915101232"
type input "C HỒNG"
type input "VP NVT"
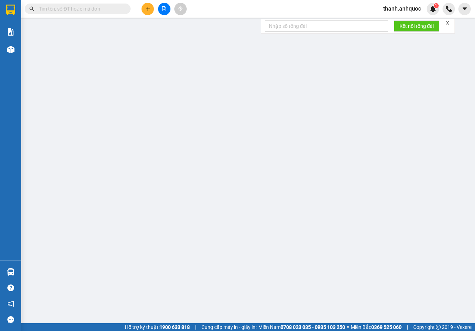
type input "TM 14/10 VP184 HẢO"
type input "40.000"
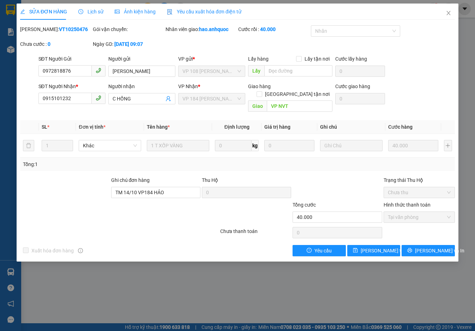
click at [217, 10] on span "Yêu cầu xuất hóa đơn điện tử" at bounding box center [204, 12] width 74 height 6
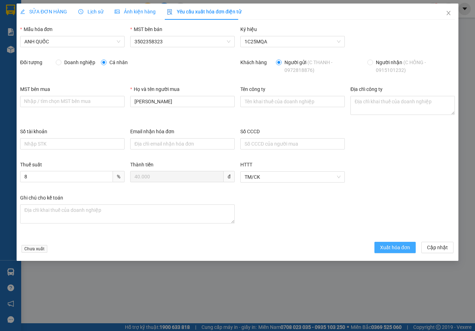
click at [402, 251] on span "Xuất hóa đơn" at bounding box center [395, 248] width 30 height 8
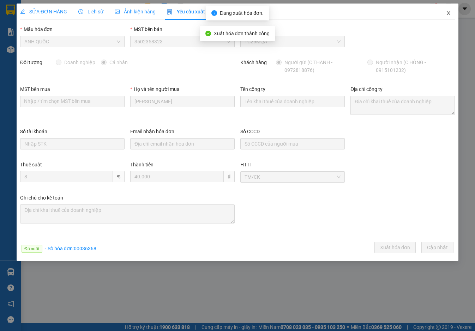
click at [450, 10] on span "Close" at bounding box center [448, 14] width 20 height 20
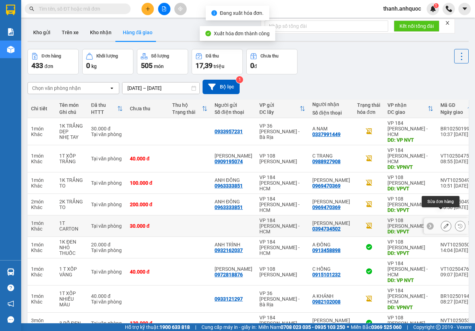
click at [443, 224] on icon at bounding box center [445, 226] width 5 height 5
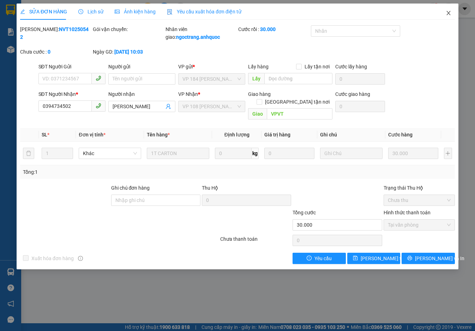
click at [448, 13] on icon "close" at bounding box center [448, 13] width 4 height 4
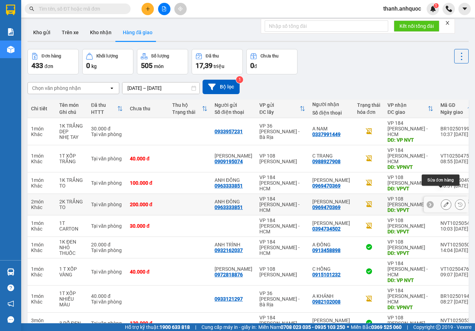
click at [443, 202] on icon at bounding box center [445, 204] width 5 height 5
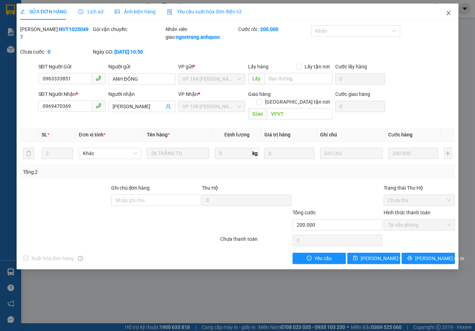
click at [448, 14] on icon "close" at bounding box center [448, 13] width 6 height 6
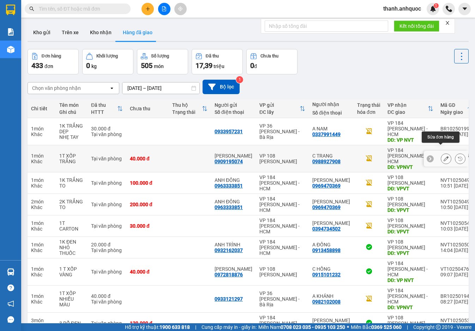
click at [443, 153] on button at bounding box center [446, 159] width 10 height 12
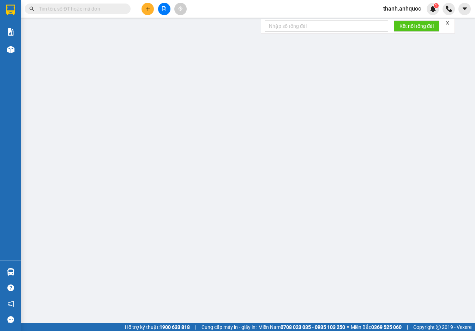
type input "0909195074"
type input "[PERSON_NAME]"
type input "0988927908"
type input "C TRANG"
type input "VPNVT"
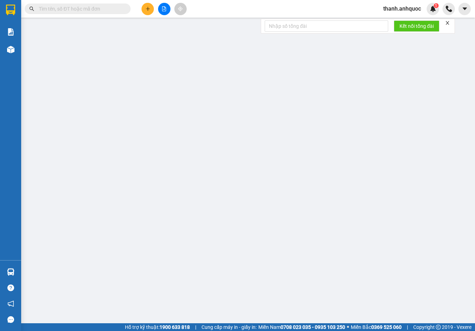
type input "TM 14/10 VP184 HẢO"
type input "40.000"
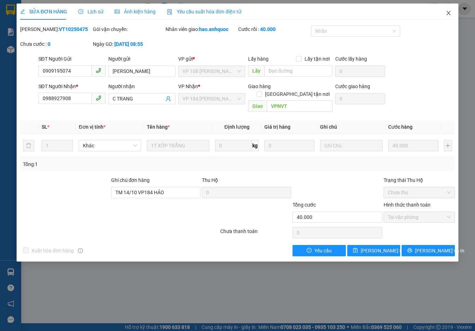
click at [449, 12] on icon "close" at bounding box center [448, 13] width 4 height 4
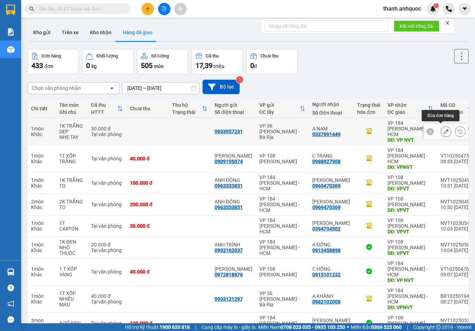
click at [443, 129] on icon at bounding box center [445, 131] width 5 height 5
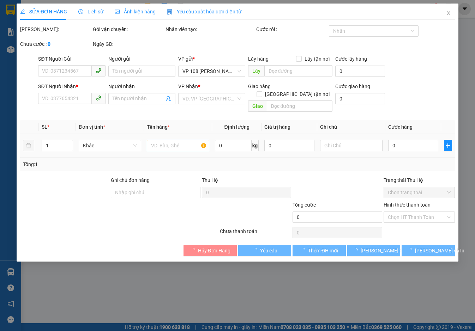
type input "0933957231"
type input "0337991449"
type input "A NAM"
type input "VP NVT"
type input "30.000"
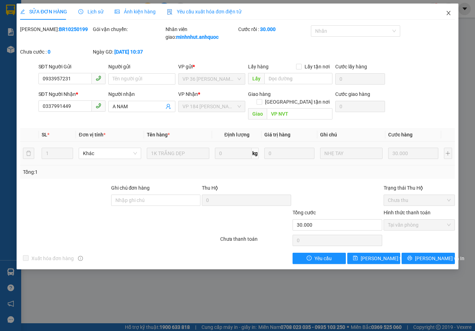
click at [449, 11] on icon "close" at bounding box center [448, 13] width 6 height 6
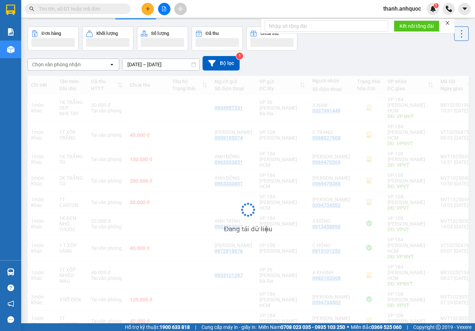
scroll to position [41, 0]
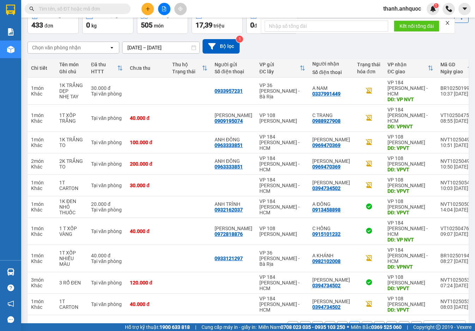
click at [337, 321] on button "3" at bounding box center [342, 326] width 11 height 11
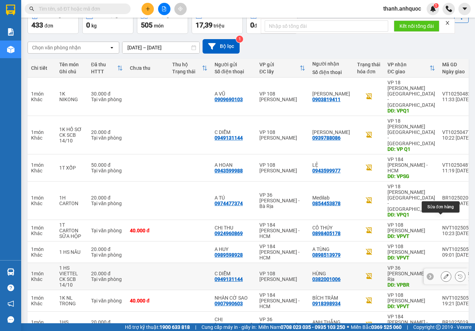
click at [443, 274] on icon at bounding box center [445, 276] width 5 height 5
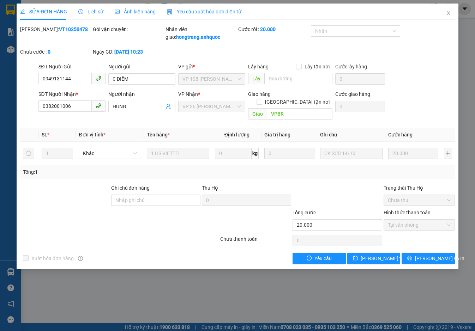
click at [214, 11] on span "Yêu cầu xuất hóa đơn điện tử" at bounding box center [204, 12] width 74 height 6
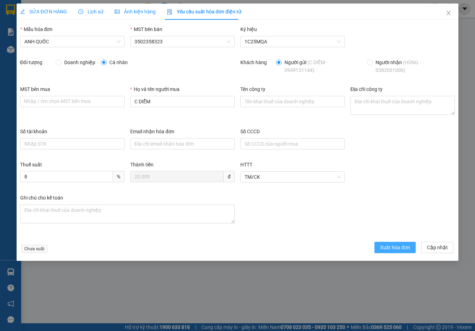
click at [387, 244] on span "Xuất hóa đơn" at bounding box center [395, 248] width 30 height 8
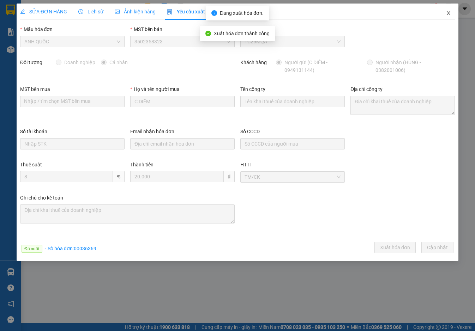
click at [446, 11] on icon "close" at bounding box center [448, 13] width 6 height 6
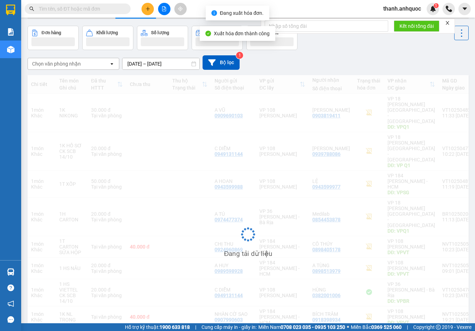
scroll to position [52, 0]
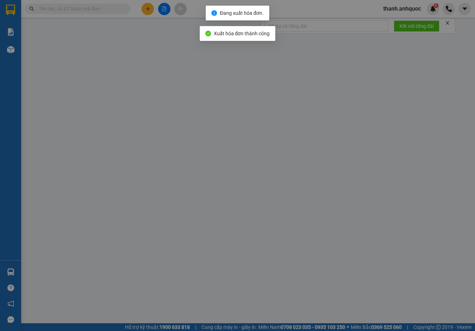
type input "0908704236"
type input "[PERSON_NAME]"
type input "0908720401"
type input "ANH HÀO"
type input "VP 184 NVT"
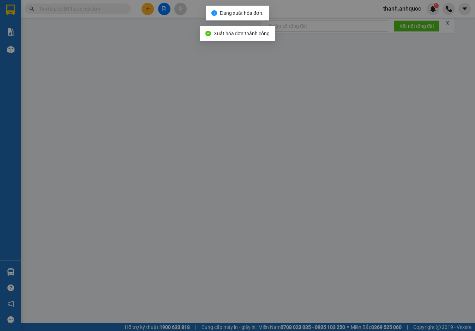
type input "20.000"
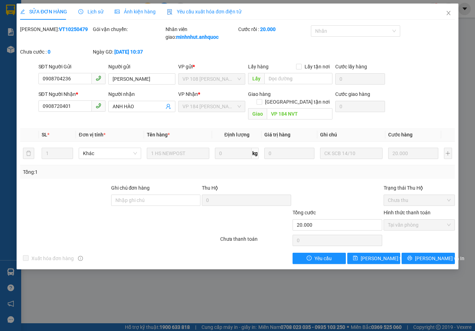
click at [190, 11] on span "Yêu cầu xuất hóa đơn điện tử" at bounding box center [204, 12] width 74 height 6
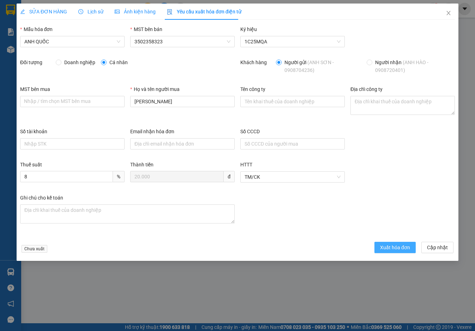
click at [388, 249] on span "Xuất hóa đơn" at bounding box center [395, 248] width 30 height 8
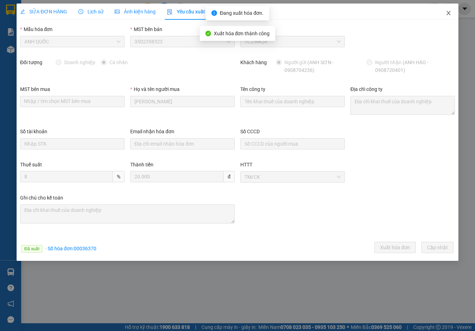
click at [449, 14] on icon "close" at bounding box center [448, 13] width 4 height 4
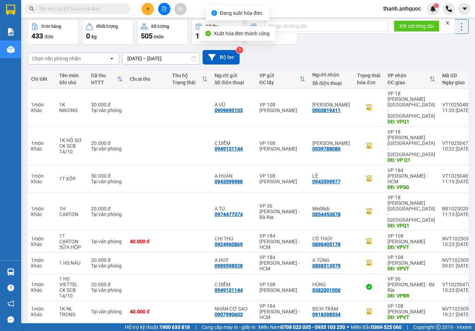
scroll to position [53, 0]
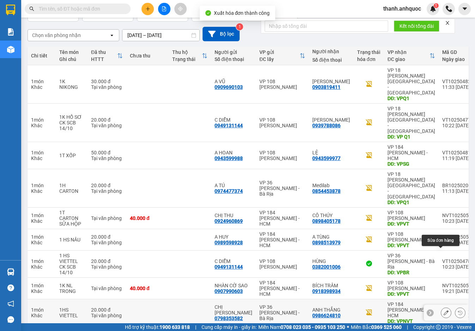
click at [443, 310] on icon at bounding box center [445, 312] width 5 height 5
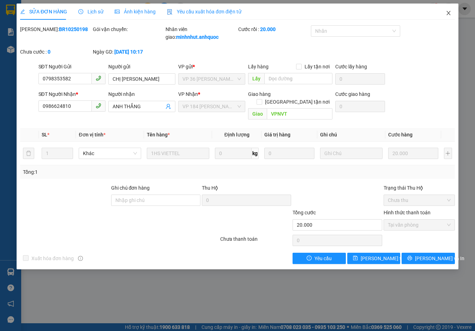
click at [451, 13] on icon "close" at bounding box center [448, 13] width 6 height 6
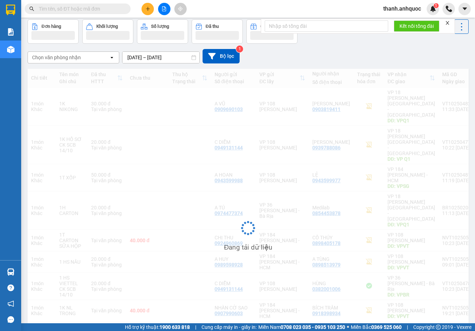
scroll to position [52, 0]
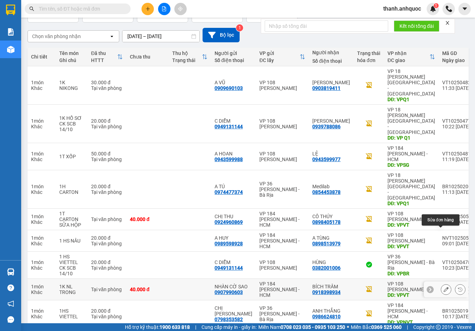
click at [443, 287] on icon at bounding box center [445, 289] width 5 height 5
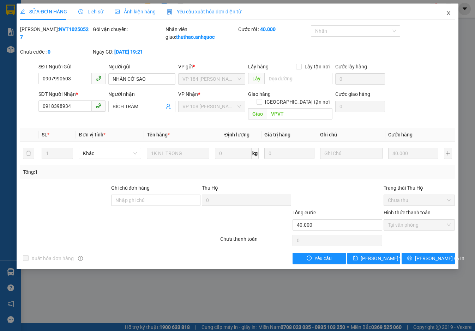
click at [448, 12] on icon "close" at bounding box center [448, 13] width 6 height 6
click at [189, 7] on div "Yêu cầu xuất hóa đơn điện tử" at bounding box center [204, 12] width 74 height 16
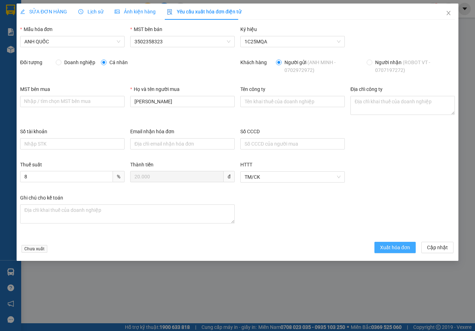
click at [391, 243] on button "Xuất hóa đơn" at bounding box center [394, 247] width 41 height 11
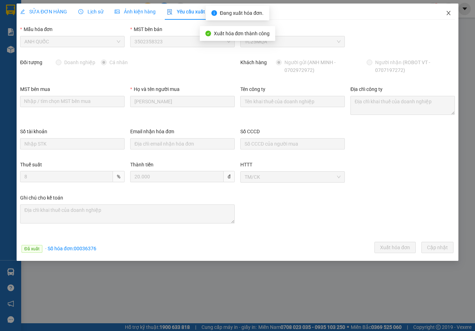
click at [446, 12] on icon "close" at bounding box center [448, 13] width 6 height 6
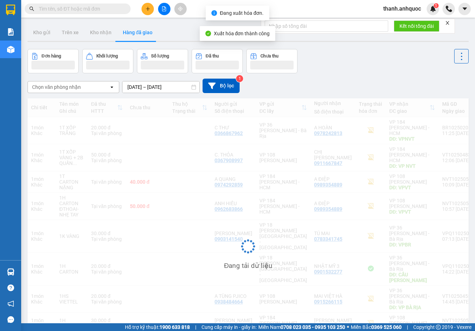
scroll to position [52, 0]
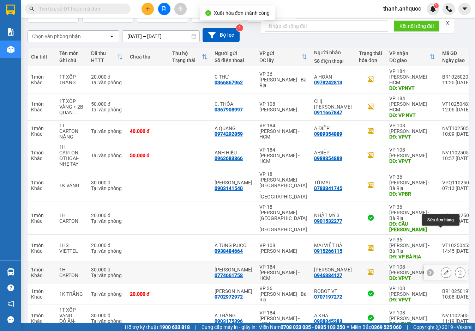
click at [441, 267] on button at bounding box center [446, 273] width 10 height 12
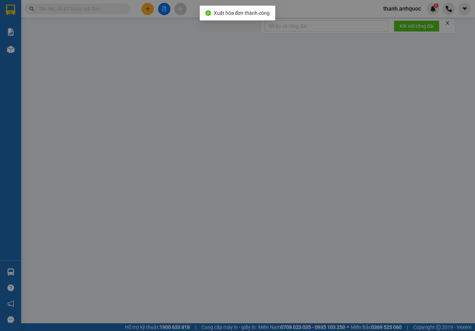
type input "0774661758"
type input "C THANH"
type input "0946384127"
type input "ANH HÙNG"
type input "VPVT"
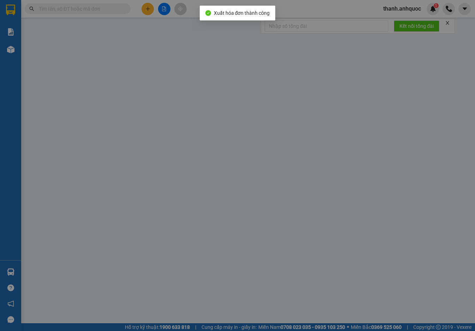
type input "TM 14/10 VP184 HẢO"
type input "30.000"
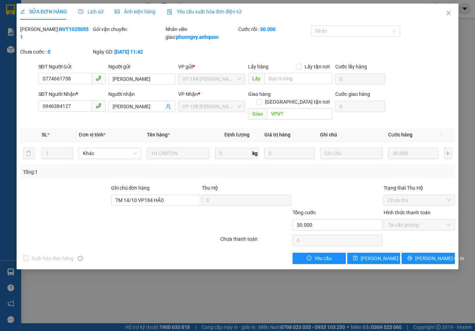
click at [181, 11] on span "Yêu cầu xuất hóa đơn điện tử" at bounding box center [204, 12] width 74 height 6
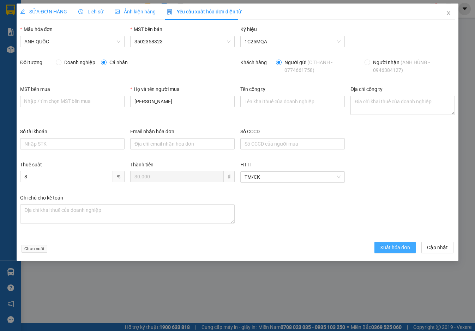
click at [386, 246] on span "Xuất hóa đơn" at bounding box center [395, 248] width 30 height 8
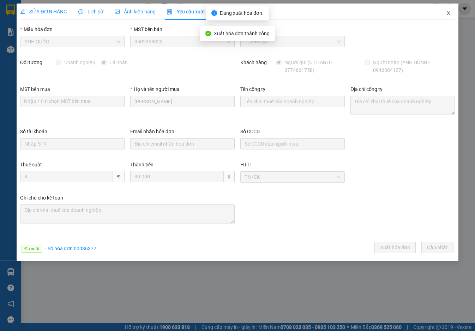
click at [449, 13] on icon "close" at bounding box center [448, 13] width 6 height 6
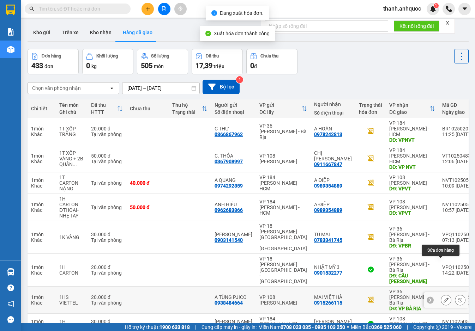
click at [441, 294] on button at bounding box center [446, 300] width 10 height 12
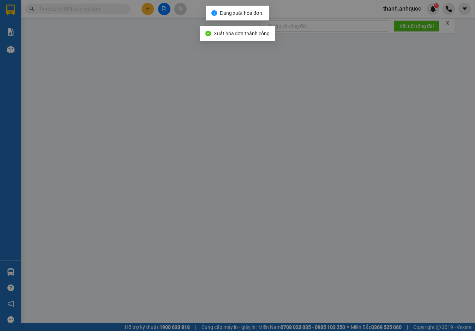
type input "0938484664"
type input "A TÙNG PJICO"
type input "0915266115"
type input "MAI VIỆT HÀ"
type input "VP BÀ RỊA"
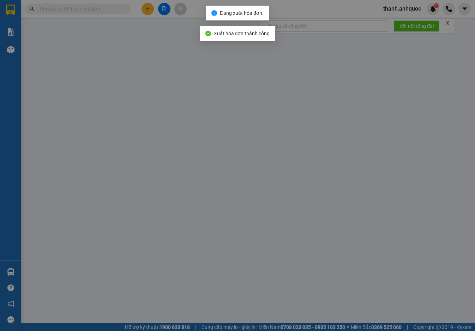
type input "20.000"
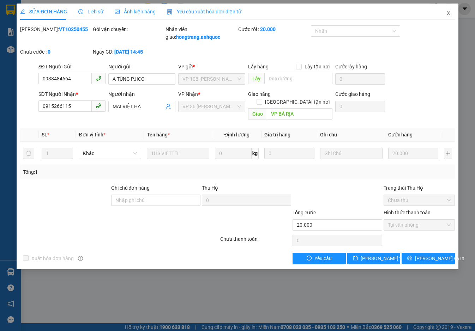
click at [448, 13] on icon "close" at bounding box center [448, 13] width 6 height 6
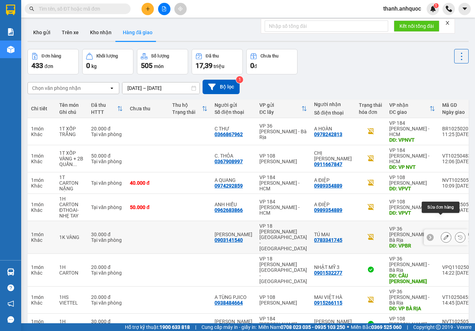
click at [443, 235] on icon at bounding box center [445, 237] width 5 height 5
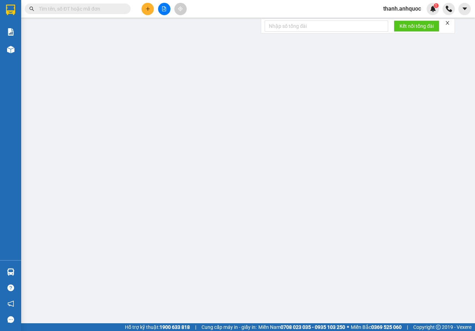
type input "0903141540"
type input "[PERSON_NAME]"
type input "0783341745"
type input "TÚ MAI"
type input "VPBR"
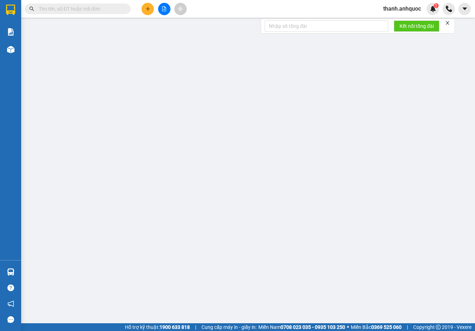
type input "TM 14/10 THANH"
type input "30.000"
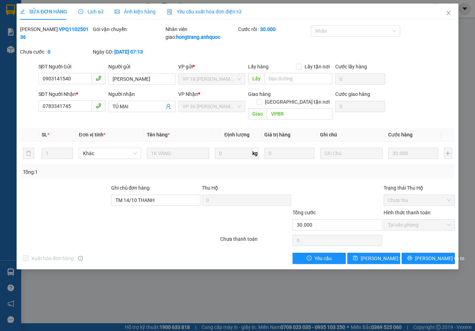
click at [192, 10] on span "Yêu cầu xuất hóa đơn điện tử" at bounding box center [204, 12] width 74 height 6
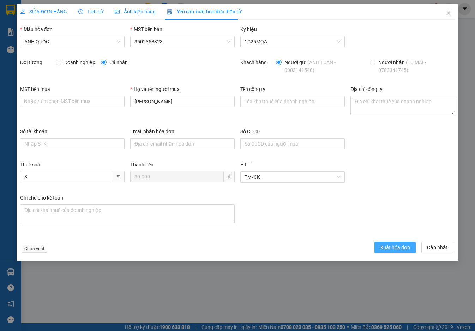
click at [393, 249] on span "Xuất hóa đơn" at bounding box center [395, 248] width 30 height 8
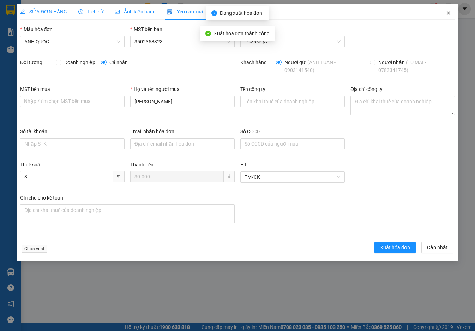
click at [446, 13] on icon "close" at bounding box center [448, 13] width 6 height 6
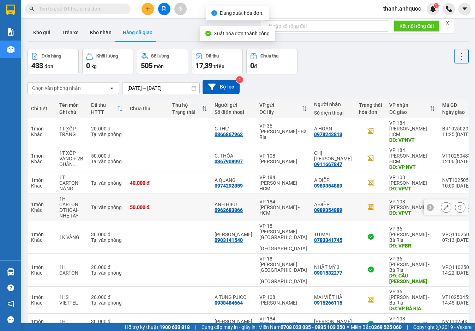
click at [443, 205] on icon at bounding box center [445, 207] width 5 height 5
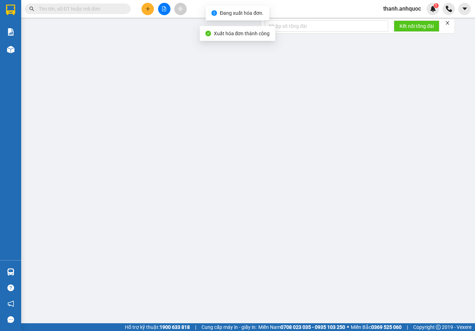
type input "0962683866"
type input "ANH HIẾU"
type input "0989354889"
type input "A ĐIỆP"
type input "VPVT"
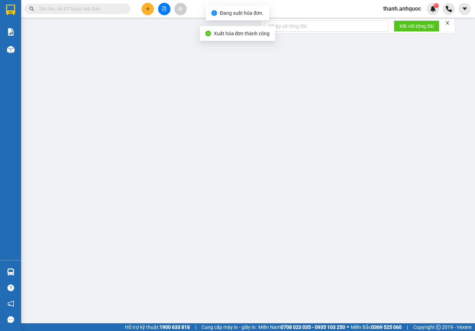
type input "CK SCB 14/10"
type input "50.000"
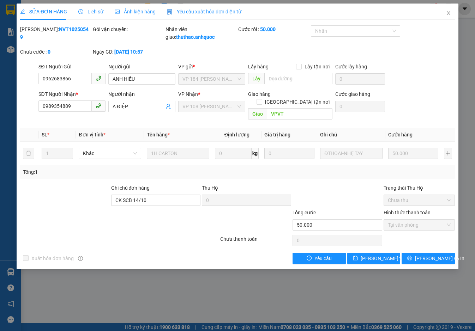
click at [186, 8] on div "Yêu cầu xuất hóa đơn điện tử" at bounding box center [204, 12] width 74 height 8
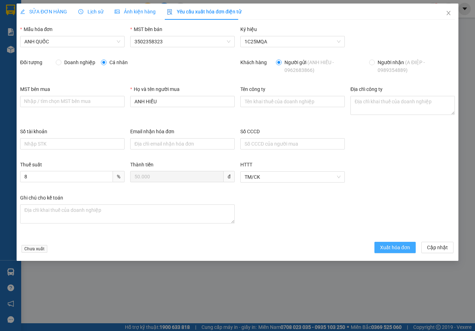
click at [384, 244] on span "Xuất hóa đơn" at bounding box center [395, 248] width 30 height 8
click at [450, 13] on icon "close" at bounding box center [448, 13] width 6 height 6
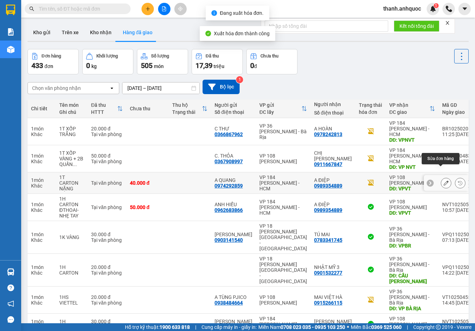
click at [443, 181] on icon at bounding box center [445, 183] width 5 height 5
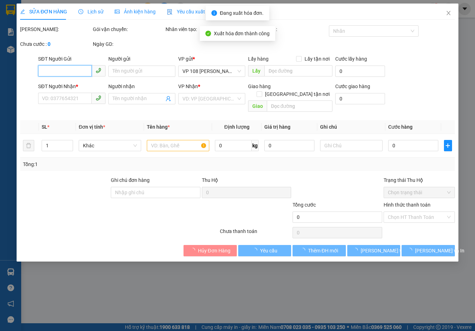
type input "0974292859"
type input "A QUANG"
type input "0989354889"
type input "A ĐIỆP"
type input "VPVT"
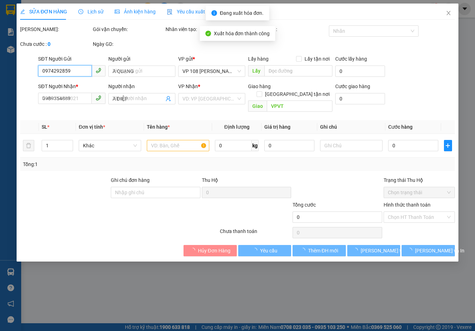
type input "CK SCB 14/10"
type input "40.000"
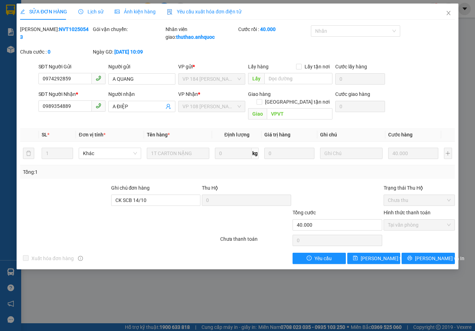
click at [181, 10] on span "Yêu cầu xuất hóa đơn điện tử" at bounding box center [204, 12] width 74 height 6
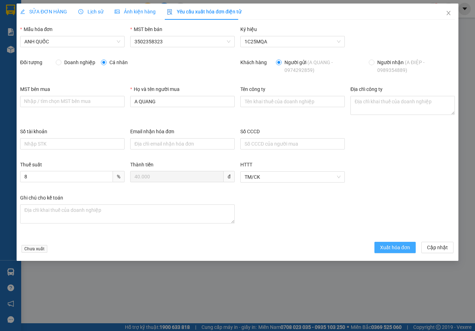
click at [398, 248] on span "Xuất hóa đơn" at bounding box center [395, 248] width 30 height 8
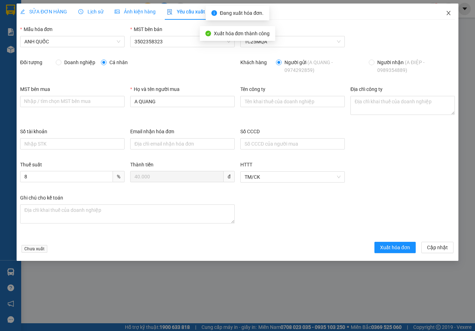
click at [448, 10] on span "Close" at bounding box center [448, 14] width 20 height 20
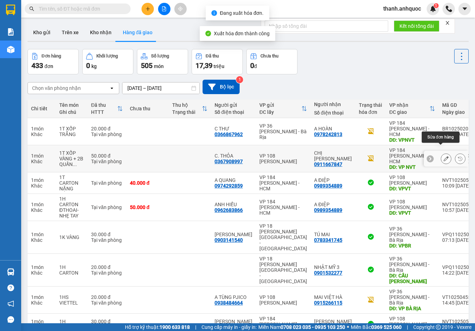
click at [443, 156] on icon at bounding box center [445, 158] width 5 height 5
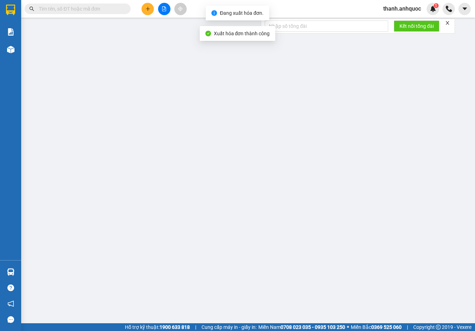
type input "0367908997"
type input "C. THỎA"
type input "0911667847"
type input "CHỊ [PERSON_NAME]"
type input "VP NVT"
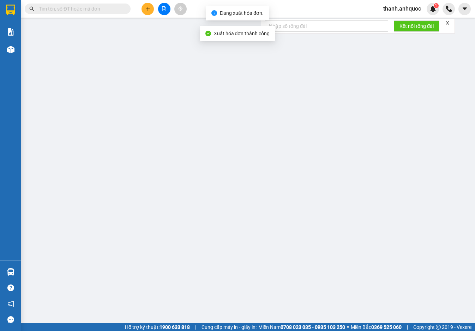
type input "50.000"
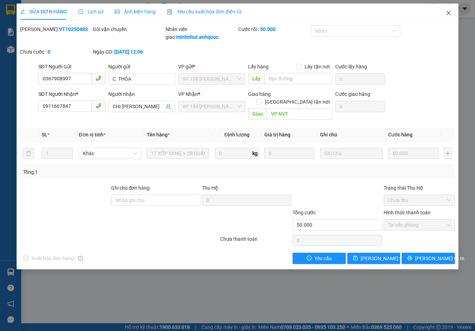
click at [451, 9] on span "Close" at bounding box center [448, 14] width 20 height 20
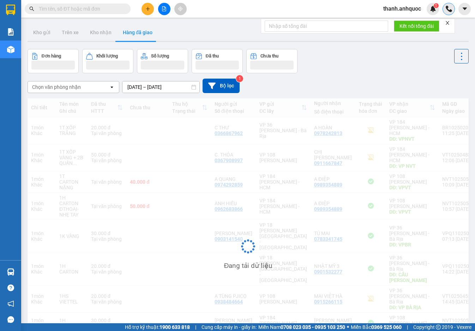
click at [448, 14] on div at bounding box center [448, 9] width 12 height 12
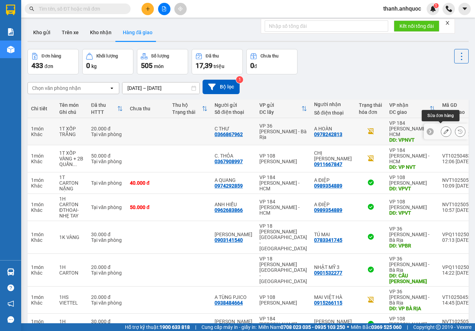
click at [443, 131] on icon at bounding box center [445, 131] width 5 height 5
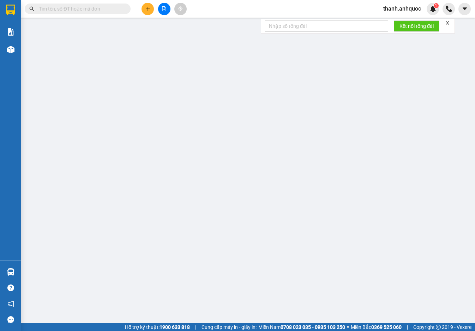
type input "0366867962"
type input "C THƯ"
type input "0978242813"
type input "A HOÀN"
type input "VPNVT"
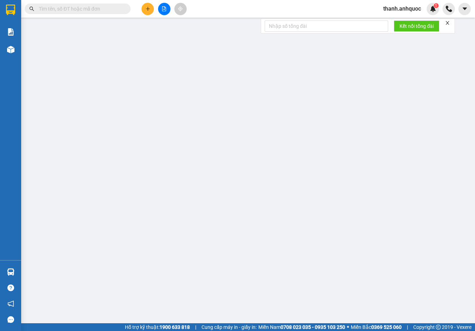
type input "20.000"
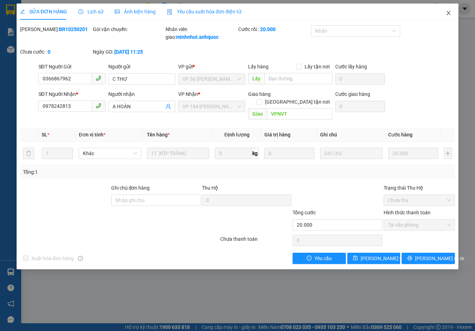
click at [448, 12] on icon "close" at bounding box center [448, 13] width 6 height 6
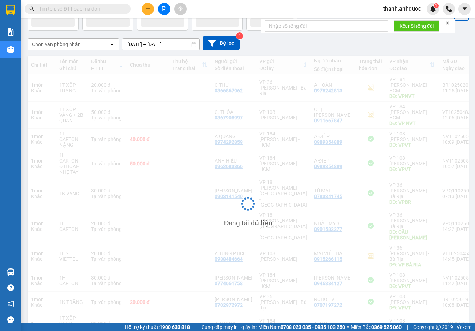
scroll to position [52, 0]
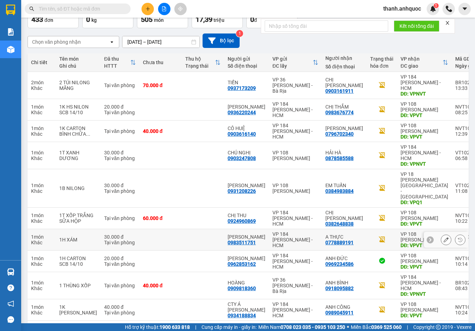
scroll to position [47, 0]
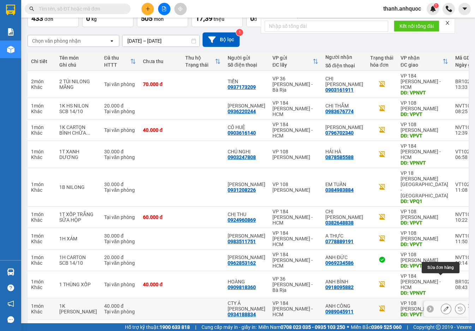
click at [444, 303] on button at bounding box center [446, 309] width 10 height 12
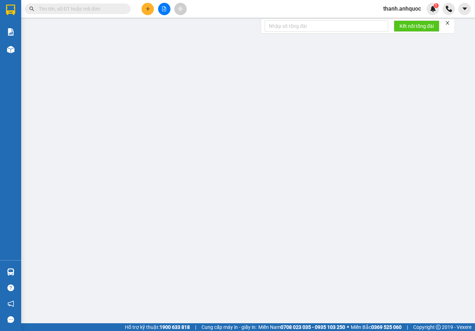
type input "0934188834"
type input "CTY Á [PERSON_NAME]"
type input "0989045911"
type input "ANH CÔNG"
type input "VPVT"
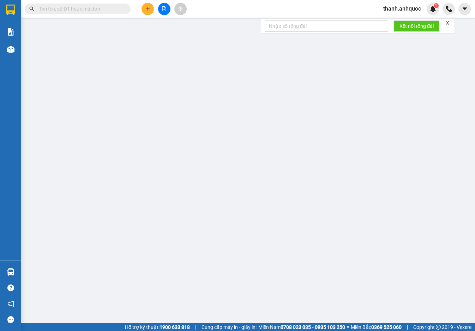
type input "40.000"
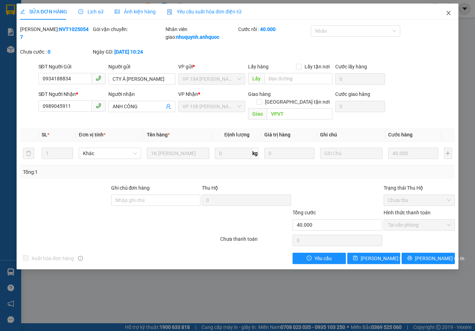
click at [448, 13] on icon "close" at bounding box center [448, 13] width 4 height 4
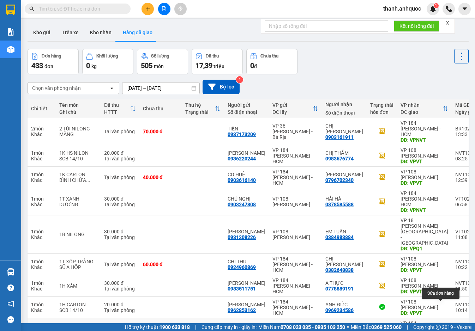
click at [443, 329] on icon at bounding box center [445, 331] width 5 height 5
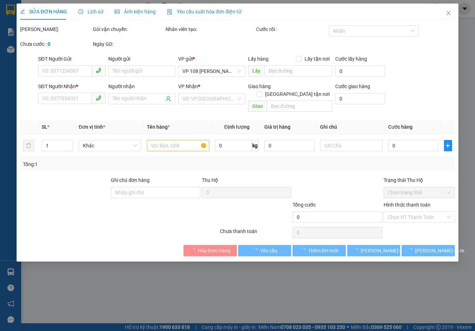
type input "0909818360"
type input "HOÀNG"
type input "0918095882"
type input "ANH BÌNH"
type input "VPNVT"
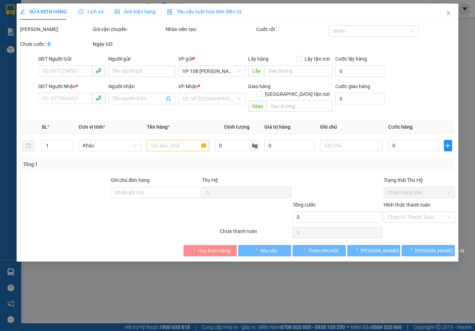
type input "40.000"
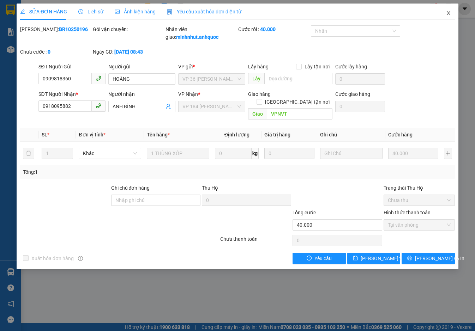
click at [449, 14] on icon "close" at bounding box center [448, 13] width 4 height 4
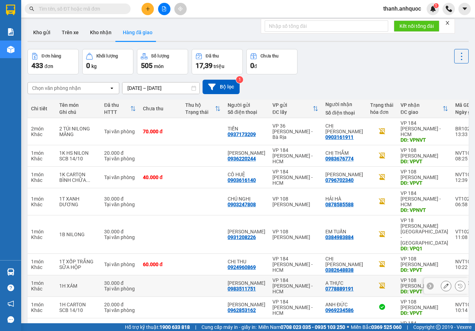
click at [443, 284] on icon at bounding box center [445, 286] width 5 height 5
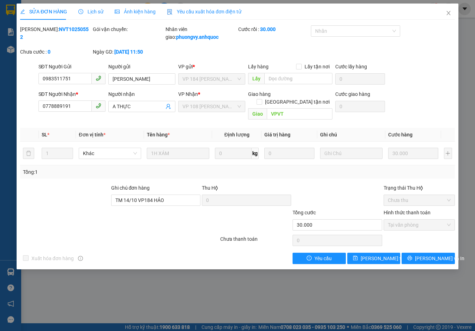
click at [186, 10] on span "Yêu cầu xuất hóa đơn điện tử" at bounding box center [204, 12] width 74 height 6
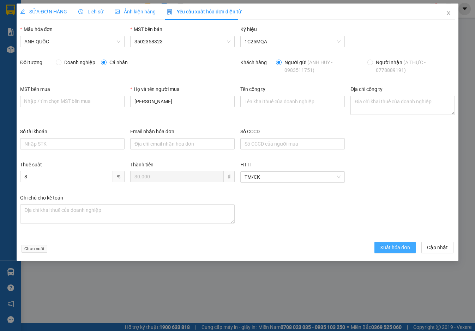
click at [389, 249] on span "Xuất hóa đơn" at bounding box center [395, 248] width 30 height 8
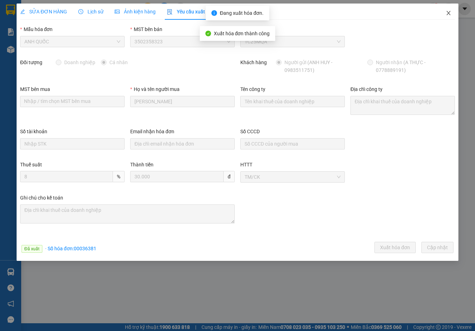
click at [447, 14] on icon "close" at bounding box center [448, 13] width 6 height 6
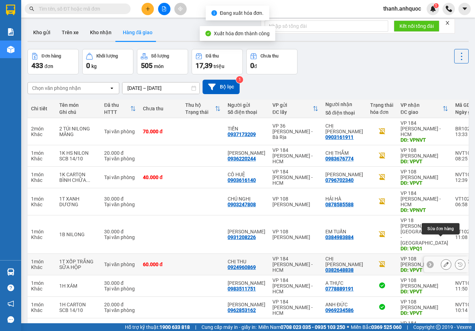
click at [441, 259] on button at bounding box center [446, 265] width 10 height 12
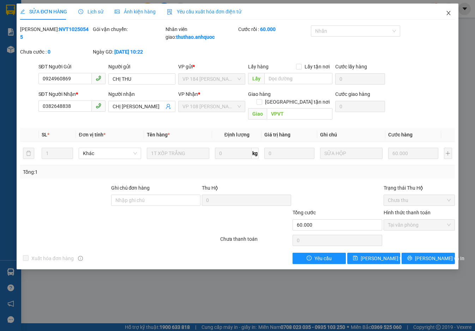
click at [449, 13] on icon "close" at bounding box center [448, 13] width 6 height 6
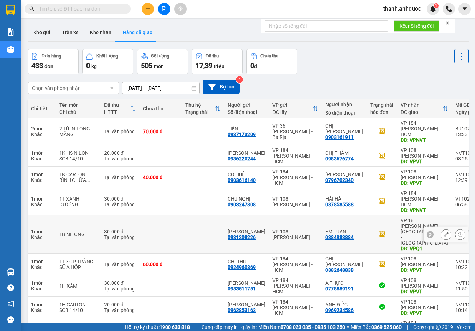
click at [443, 232] on icon at bounding box center [445, 234] width 5 height 5
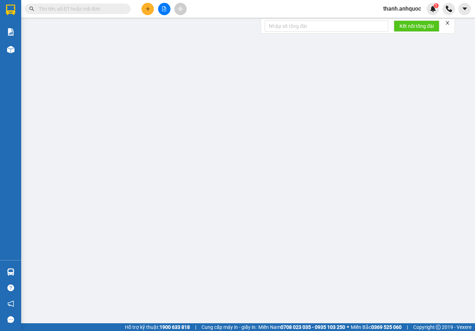
type input "0931208226"
type input "[PERSON_NAME]"
type input "0384983884"
type input "EM TUẤN"
type input "VPQ1"
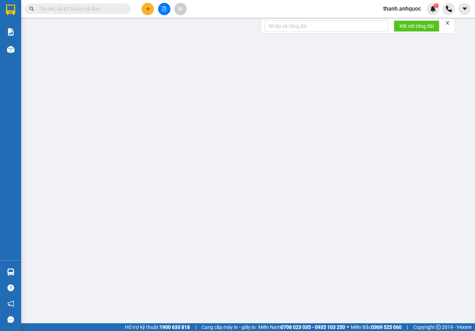
type input "30.000"
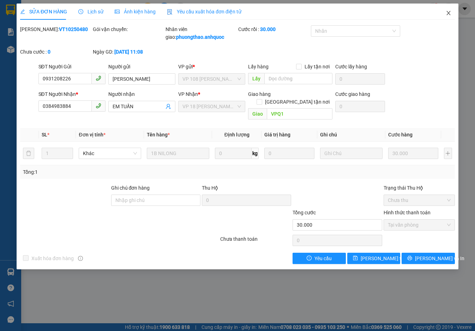
click at [445, 12] on icon "close" at bounding box center [448, 13] width 6 height 6
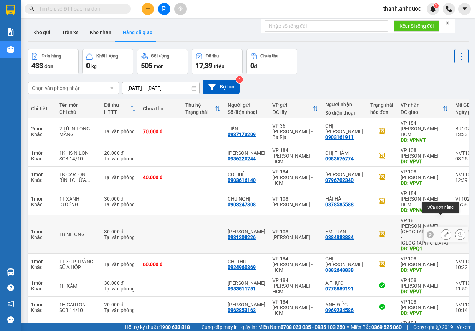
click at [443, 232] on icon at bounding box center [445, 234] width 5 height 5
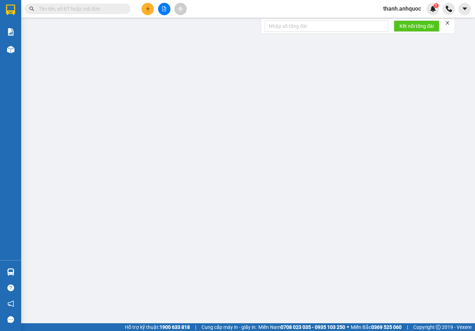
type input "0931208226"
type input "[PERSON_NAME]"
type input "0384983884"
type input "EM TUẤN"
type input "VPQ1"
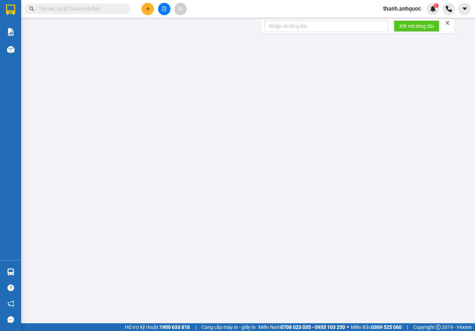
type input "30.000"
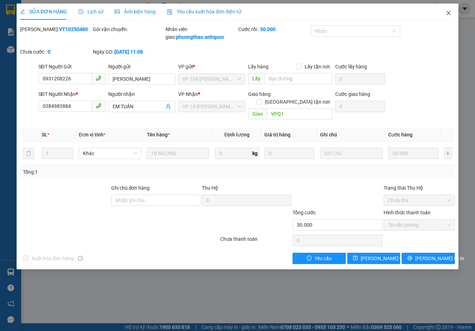
click at [450, 8] on span "Close" at bounding box center [448, 14] width 20 height 20
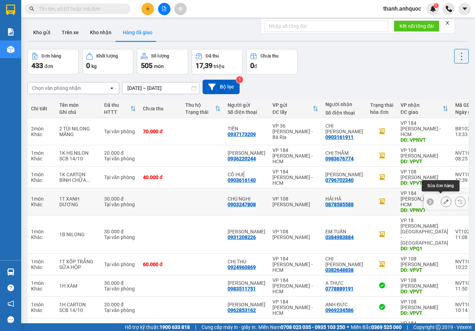
click at [441, 198] on button at bounding box center [446, 202] width 10 height 12
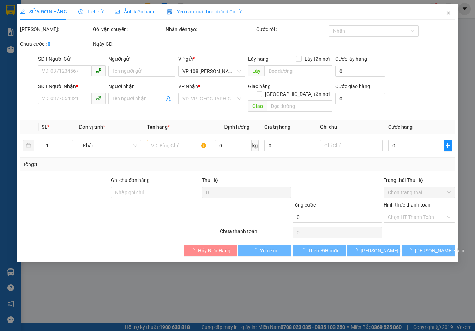
type input "0903247808"
type input "CHÚ NGHỊ"
type input "0878585588"
type input "HẢI HÀ"
type input "VPNVT"
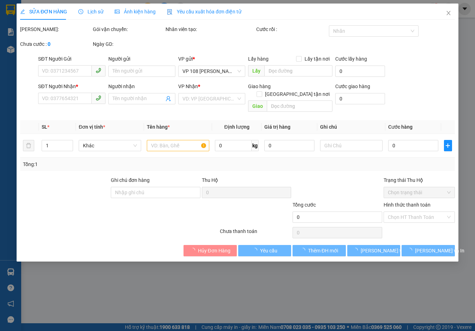
type input "30.000"
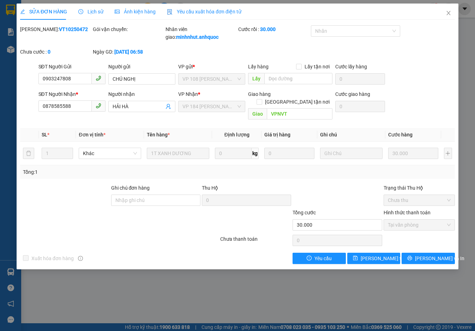
click at [190, 9] on span "Yêu cầu xuất hóa đơn điện tử" at bounding box center [204, 12] width 74 height 6
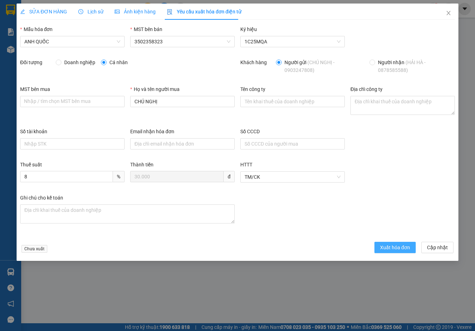
click at [403, 247] on span "Xuất hóa đơn" at bounding box center [395, 248] width 30 height 8
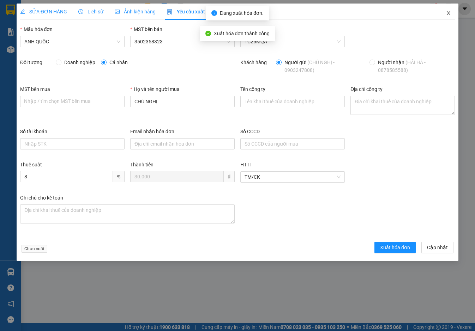
click at [446, 11] on icon "close" at bounding box center [448, 13] width 6 height 6
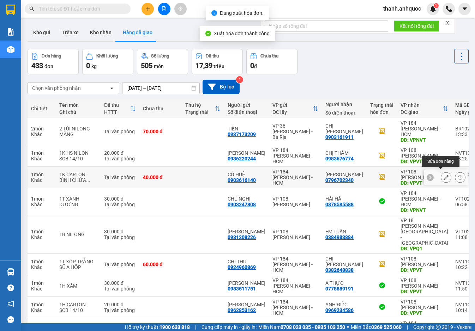
click at [443, 175] on icon at bounding box center [445, 177] width 5 height 5
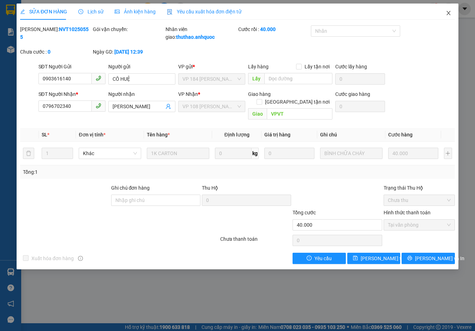
click at [451, 12] on span "Close" at bounding box center [448, 14] width 20 height 20
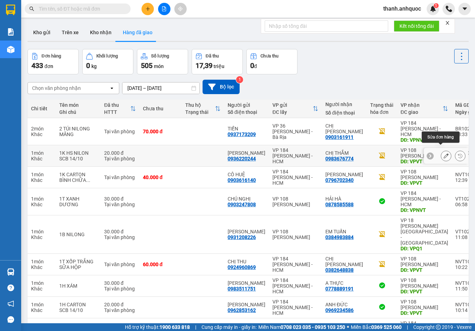
click at [443, 152] on button at bounding box center [446, 156] width 10 height 12
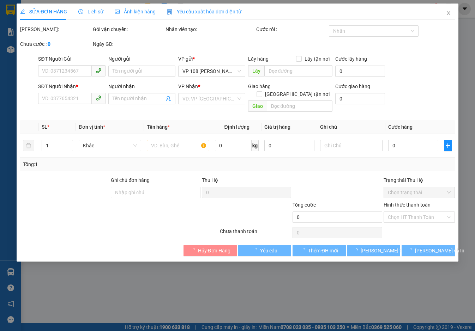
type input "0936220244"
type input "[PERSON_NAME]"
type input "0983676774"
type input "CHỊ THẮM"
type input "VPVT"
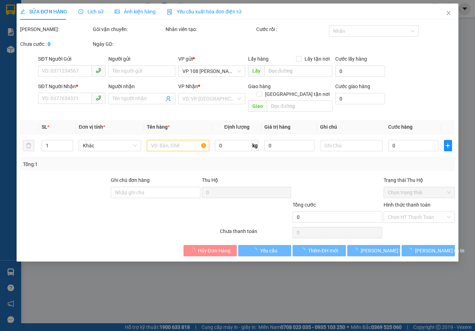
type input "20.000"
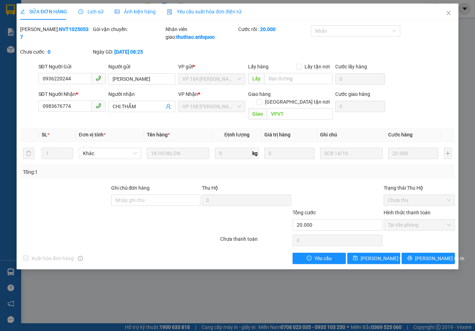
click at [207, 9] on span "Yêu cầu xuất hóa đơn điện tử" at bounding box center [204, 12] width 74 height 6
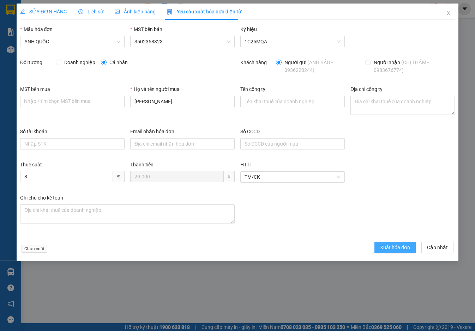
click at [396, 242] on button "Xuất hóa đơn" at bounding box center [394, 247] width 41 height 11
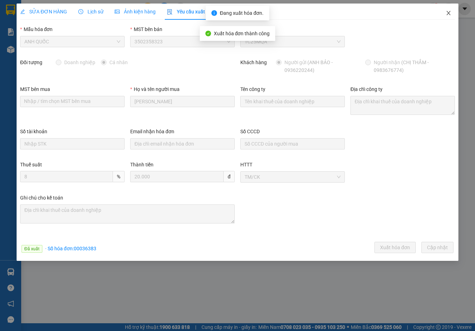
click at [448, 11] on icon "close" at bounding box center [448, 13] width 6 height 6
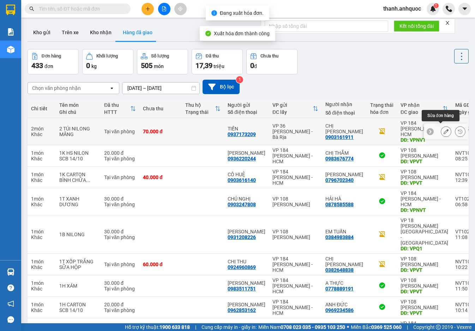
click at [441, 133] on button at bounding box center [446, 132] width 10 height 12
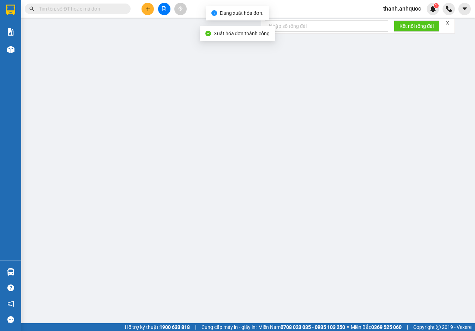
type input "0937173209"
type input "TIẾN"
type input "0903161911"
type input "CHỊ [PERSON_NAME]"
type input "VPNVT"
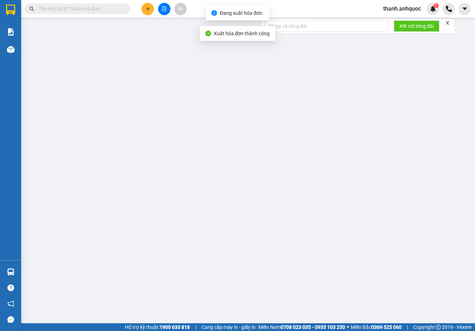
type input "70.000"
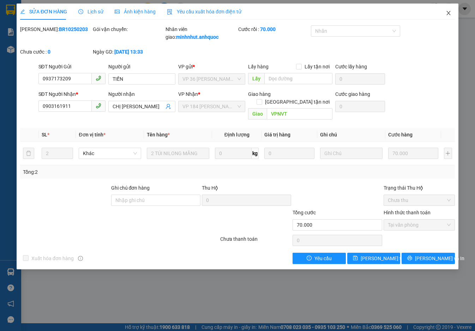
click at [451, 12] on icon "close" at bounding box center [448, 13] width 6 height 6
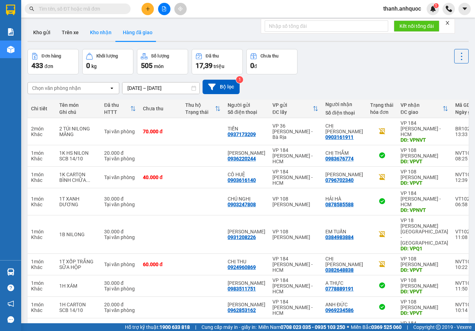
click at [105, 30] on button "Kho nhận" at bounding box center [100, 32] width 33 height 17
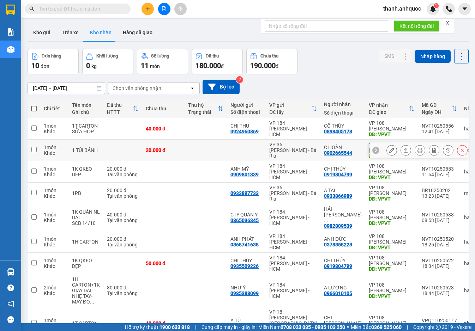
scroll to position [35, 0]
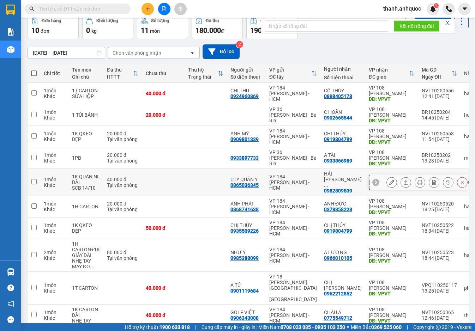
click at [389, 180] on icon at bounding box center [391, 182] width 5 height 5
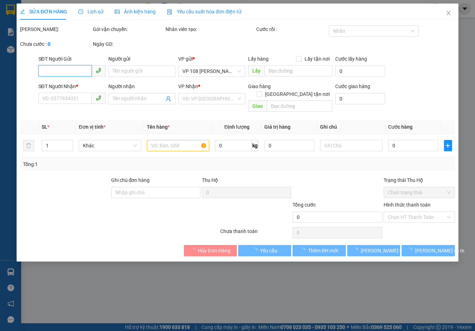
type input "0865036345"
type input "CTY QUÂN Y"
type input "0982809539"
type input "HẢI ÂU BEN BẮP"
type input "VPVT"
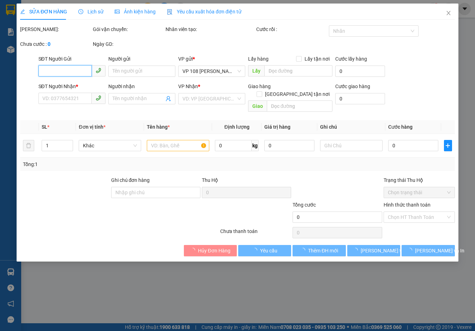
type input "40.000"
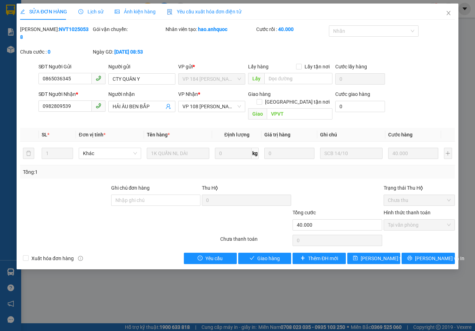
click at [193, 9] on span "Yêu cầu xuất hóa đơn điện tử" at bounding box center [204, 12] width 74 height 6
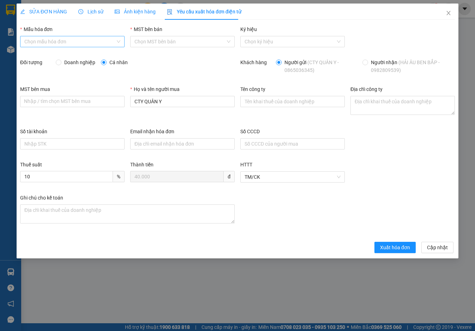
click at [106, 41] on input "Mẫu hóa đơn" at bounding box center [69, 41] width 91 height 11
click at [104, 55] on div "ANH QUỐC" at bounding box center [72, 56] width 96 height 8
type input "8"
click at [394, 246] on span "Xuất hóa đơn" at bounding box center [395, 248] width 30 height 8
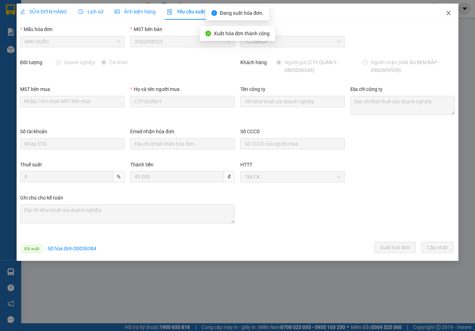
click at [450, 10] on span "Close" at bounding box center [448, 14] width 20 height 20
